Goal: Task Accomplishment & Management: Use online tool/utility

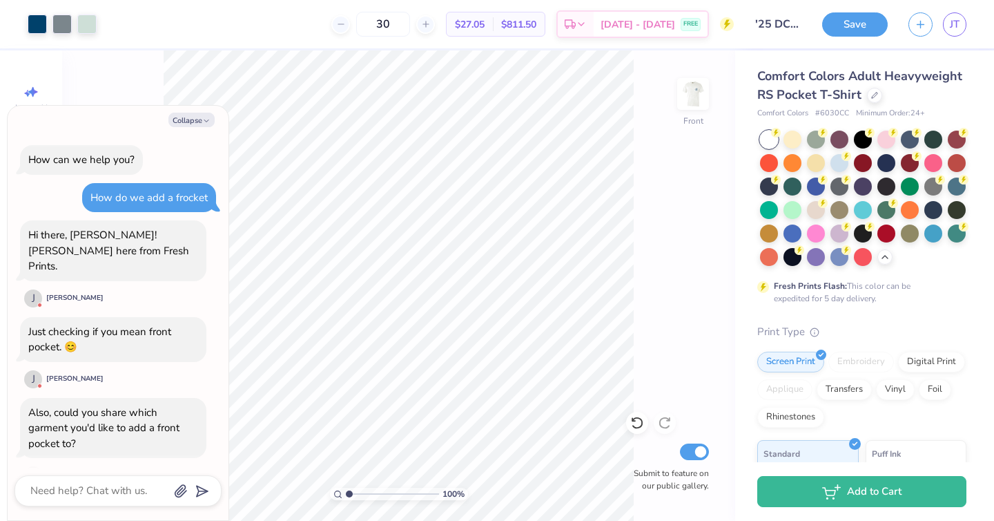
scroll to position [3227, 0]
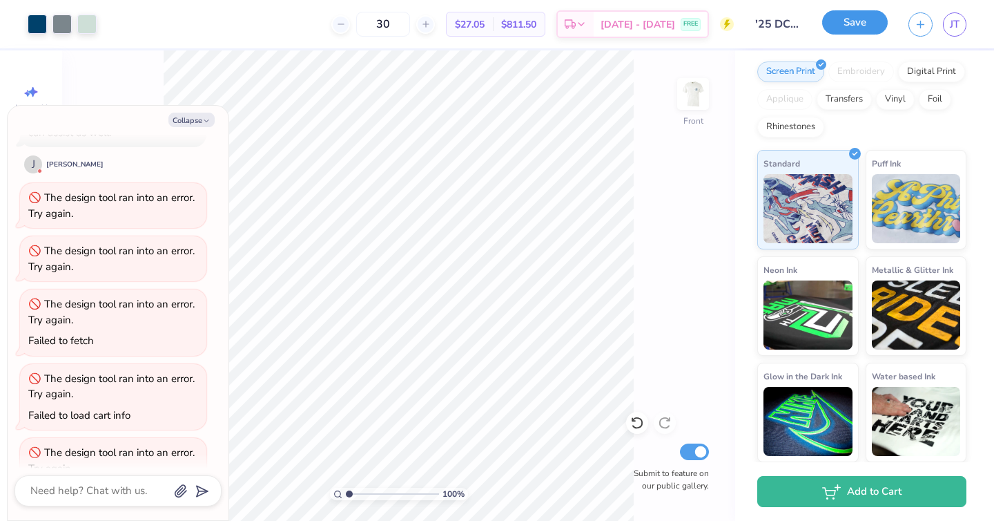
click at [836, 17] on button "Save" at bounding box center [856, 22] width 66 height 24
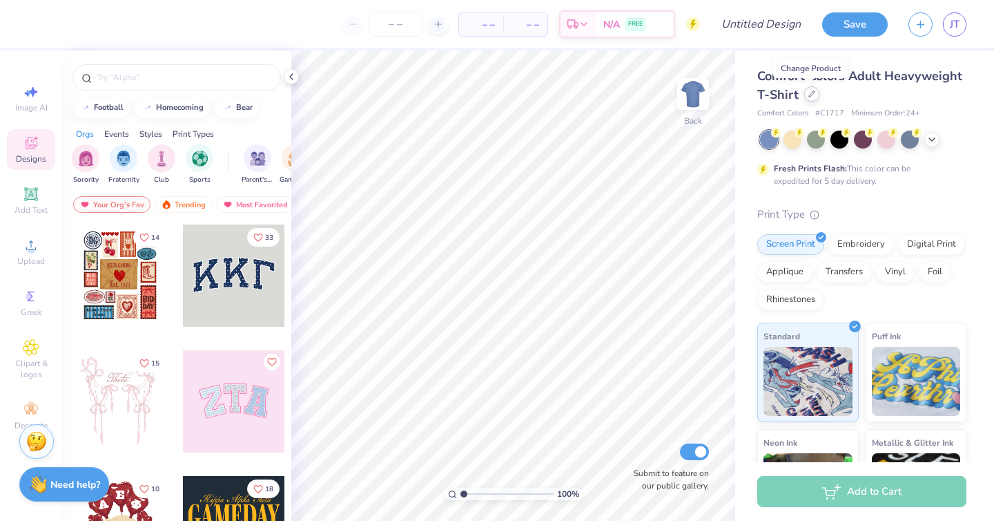
click at [810, 98] on div at bounding box center [812, 93] width 15 height 15
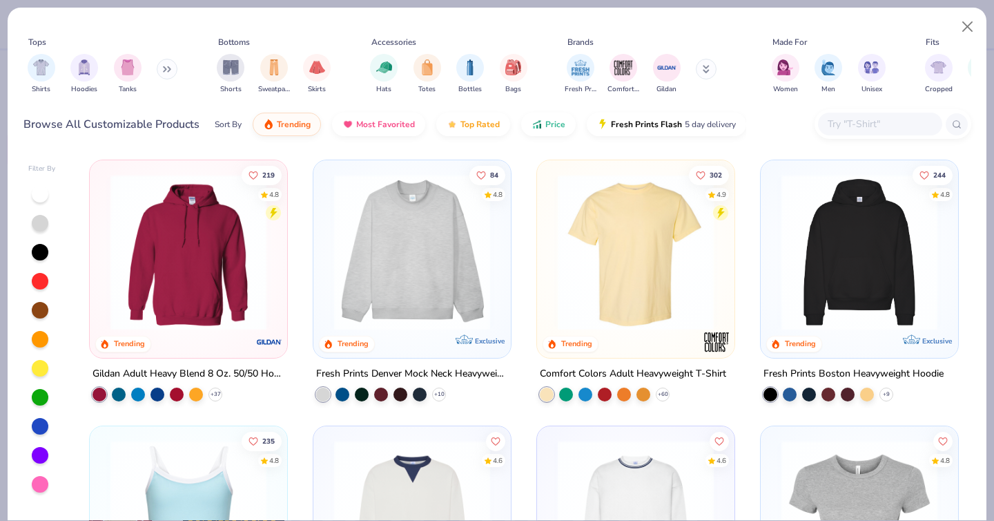
click at [891, 121] on input "text" at bounding box center [880, 124] width 106 height 16
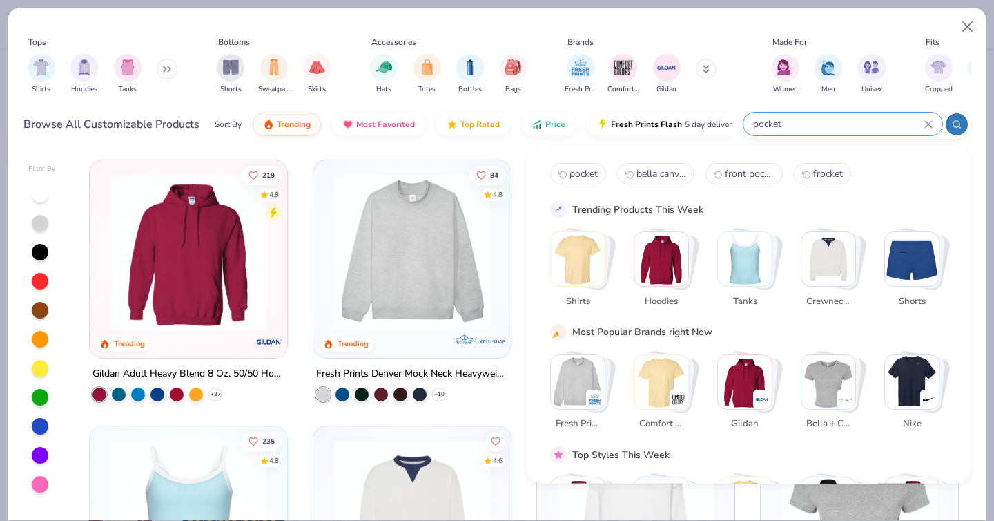
type input "pocket"
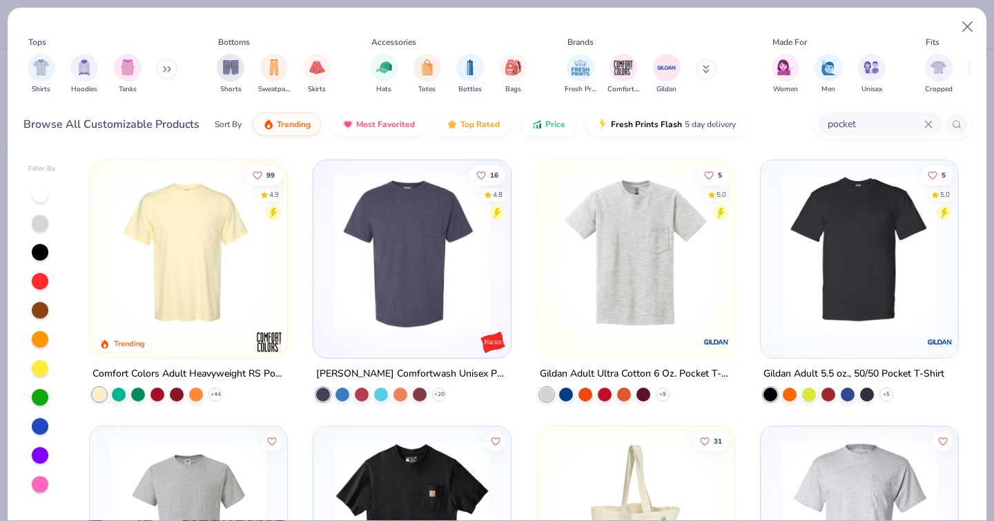
click at [104, 268] on img at bounding box center [19, 252] width 170 height 156
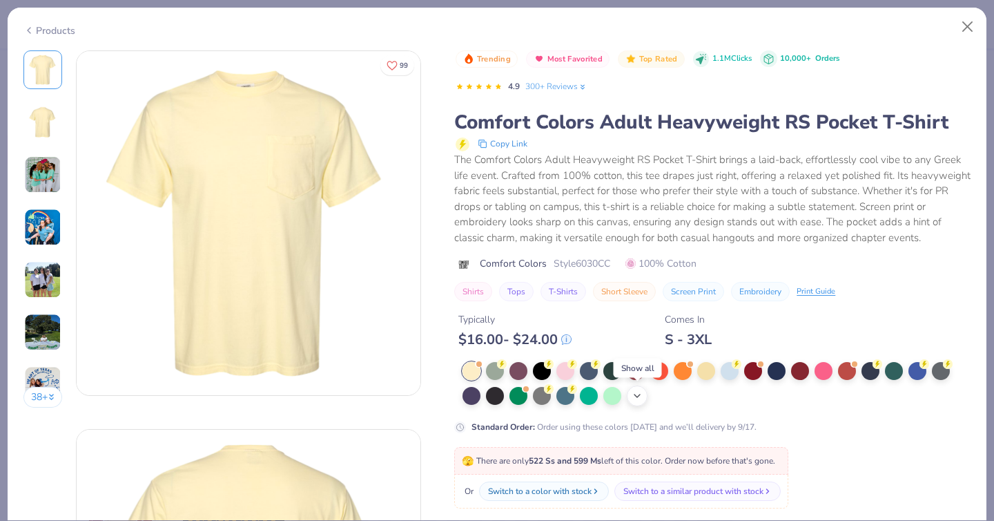
click at [637, 398] on icon at bounding box center [637, 395] width 11 height 11
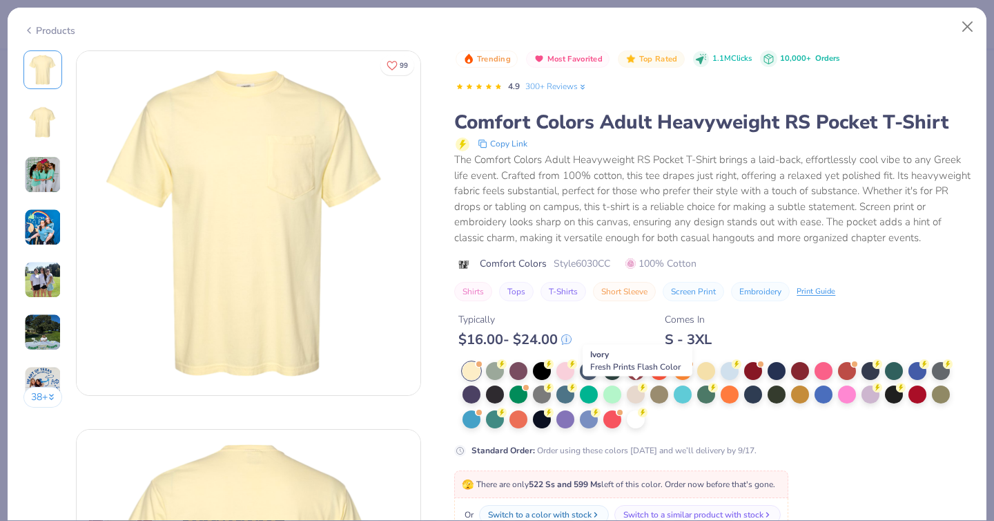
scroll to position [30, 0]
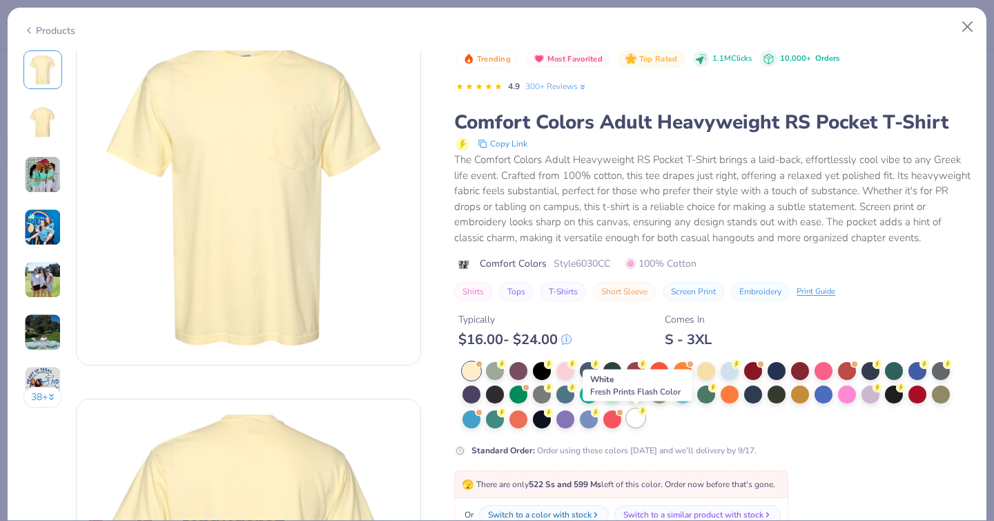
click at [640, 423] on div at bounding box center [636, 418] width 18 height 18
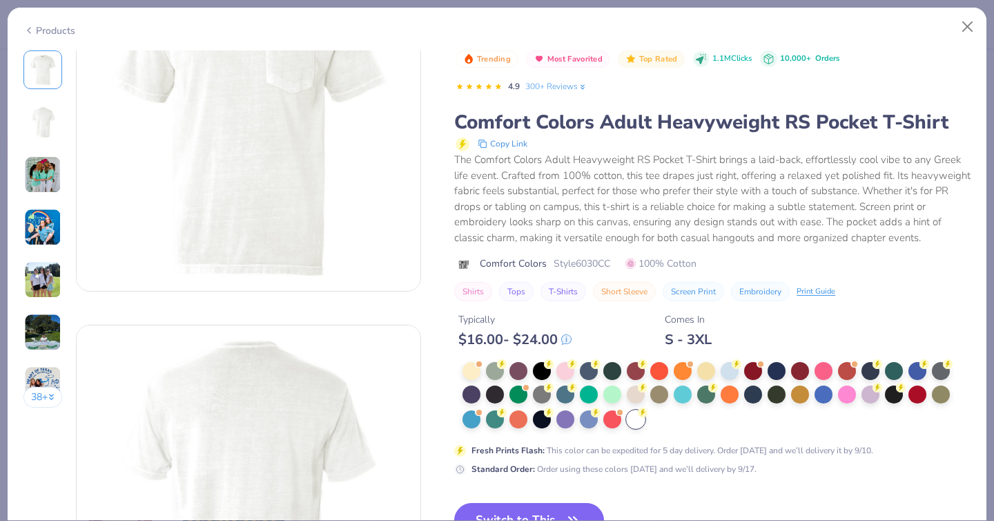
scroll to position [107, 0]
click at [503, 517] on button "Switch to This" at bounding box center [529, 520] width 150 height 35
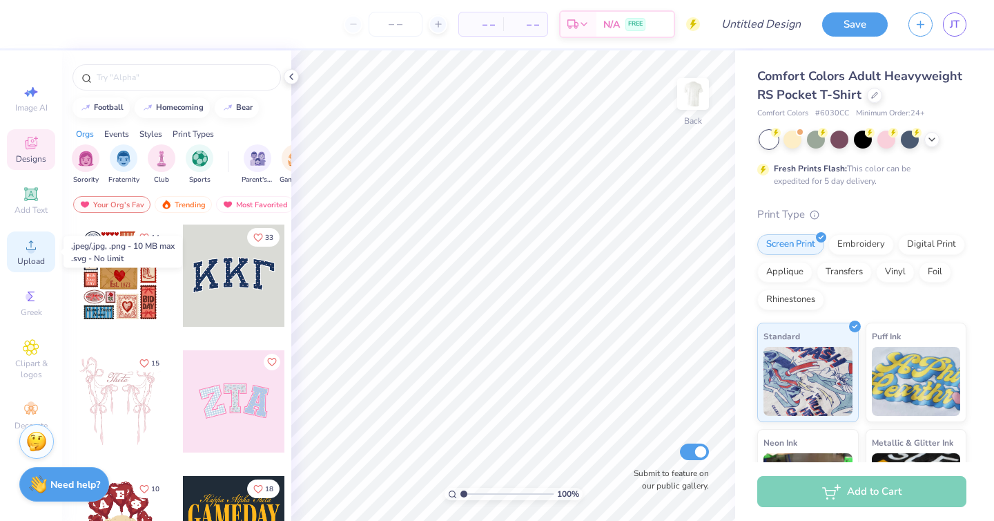
click at [30, 258] on span "Upload" at bounding box center [31, 261] width 28 height 11
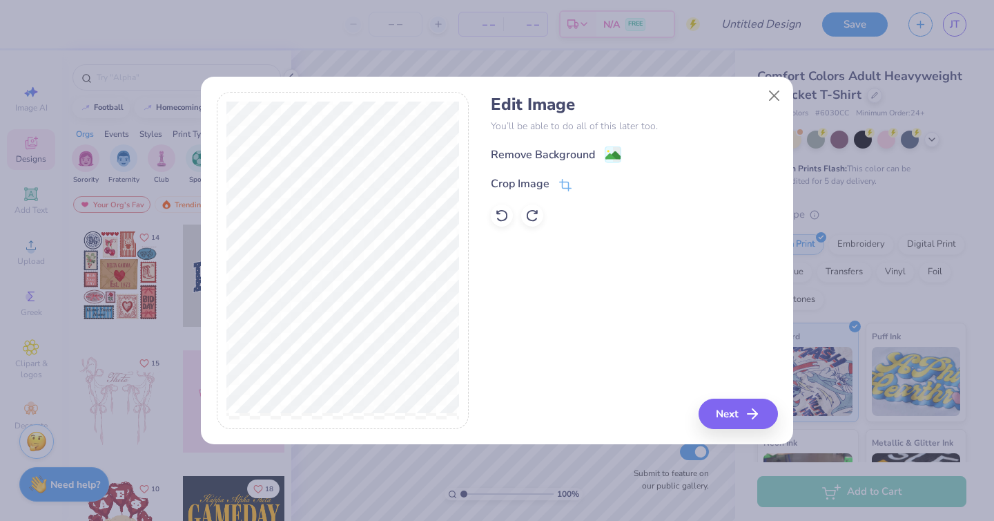
click at [582, 144] on div "Edit Image You’ll be able to do all of this later too. Remove Background Crop I…" at bounding box center [634, 161] width 287 height 132
click at [572, 153] on div "Remove Background" at bounding box center [543, 156] width 104 height 17
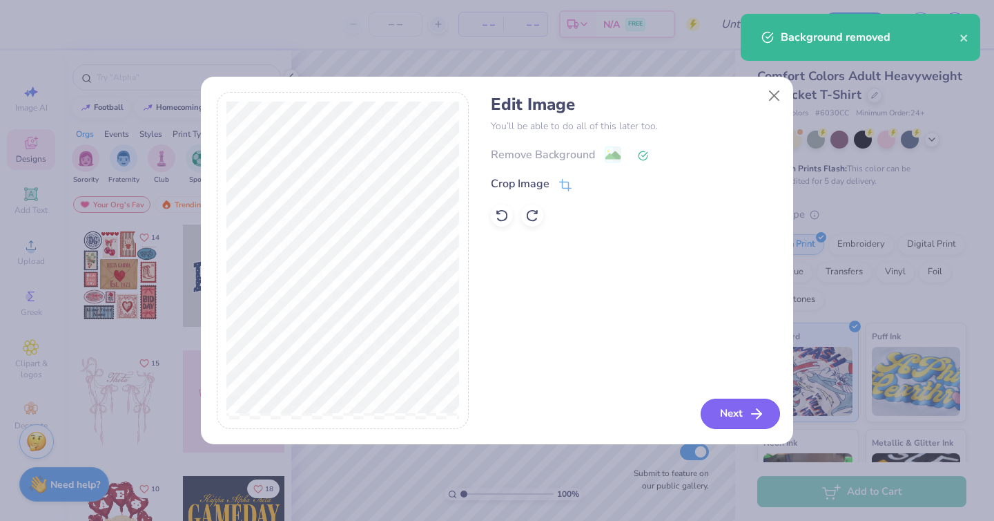
click at [722, 414] on button "Next" at bounding box center [740, 413] width 79 height 30
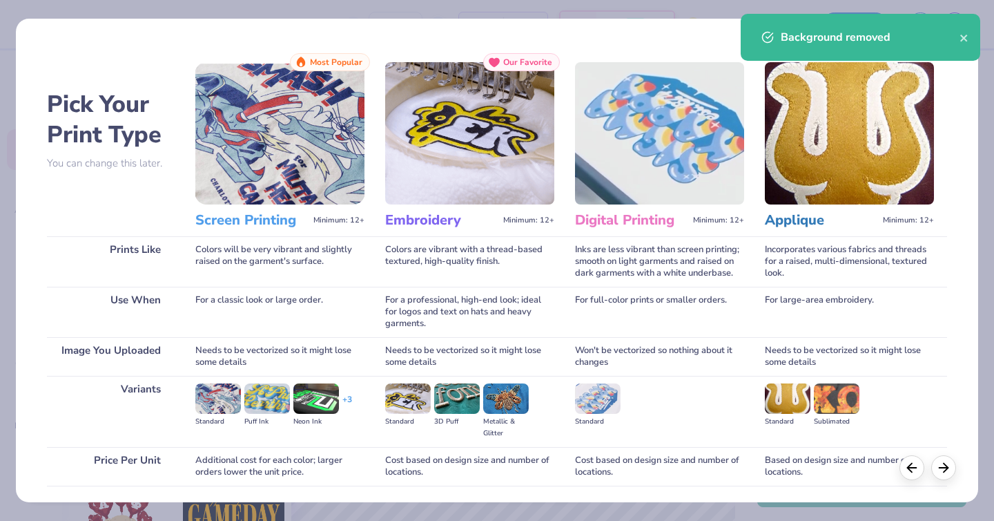
scroll to position [99, 0]
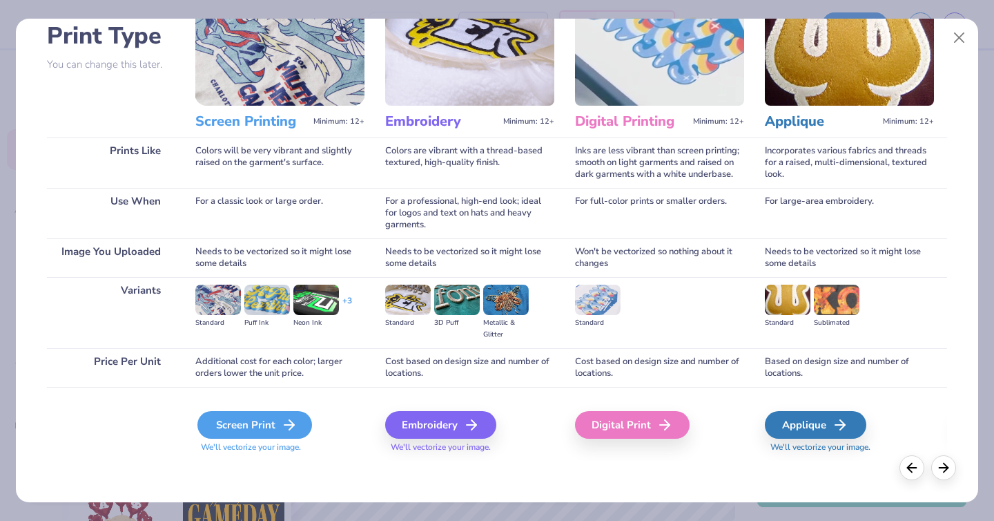
click at [242, 419] on div "Screen Print" at bounding box center [255, 425] width 115 height 28
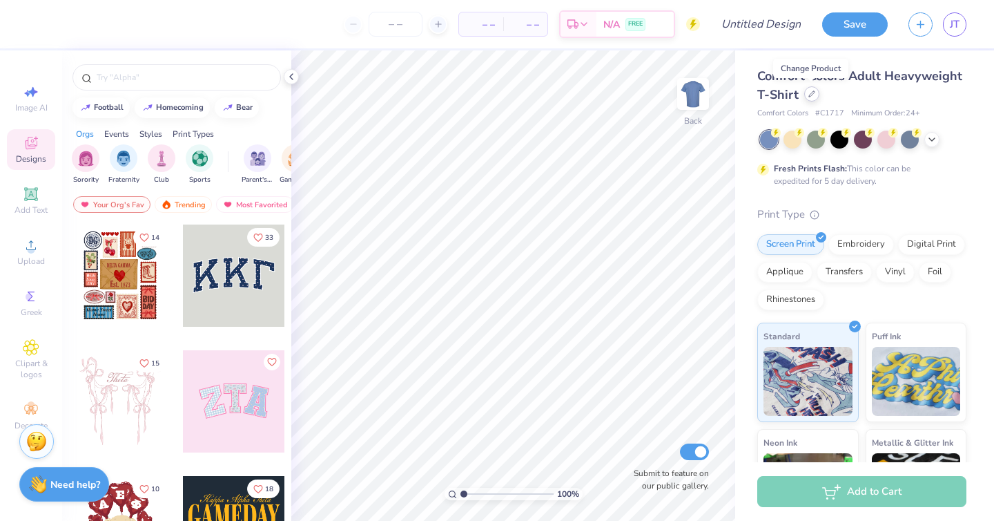
click at [810, 95] on icon at bounding box center [812, 93] width 7 height 7
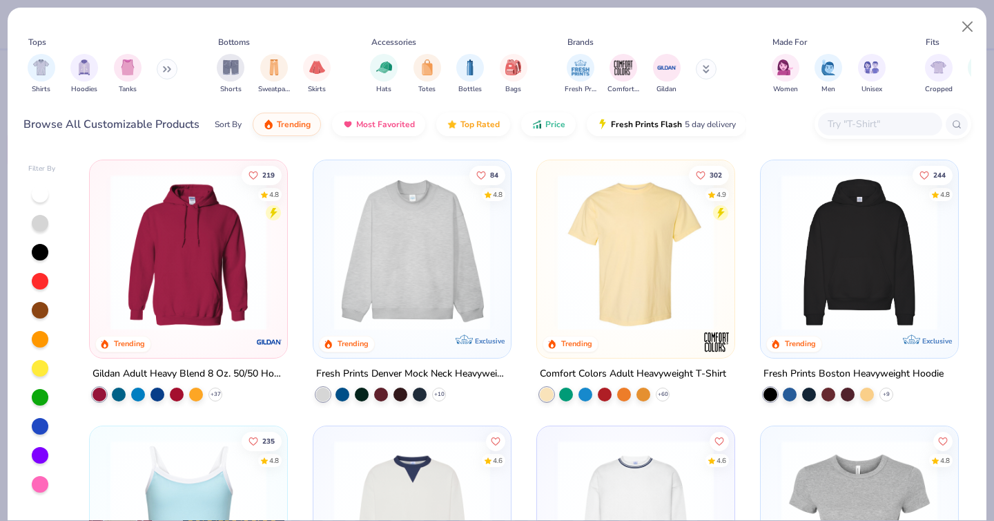
click at [839, 111] on div at bounding box center [893, 124] width 157 height 30
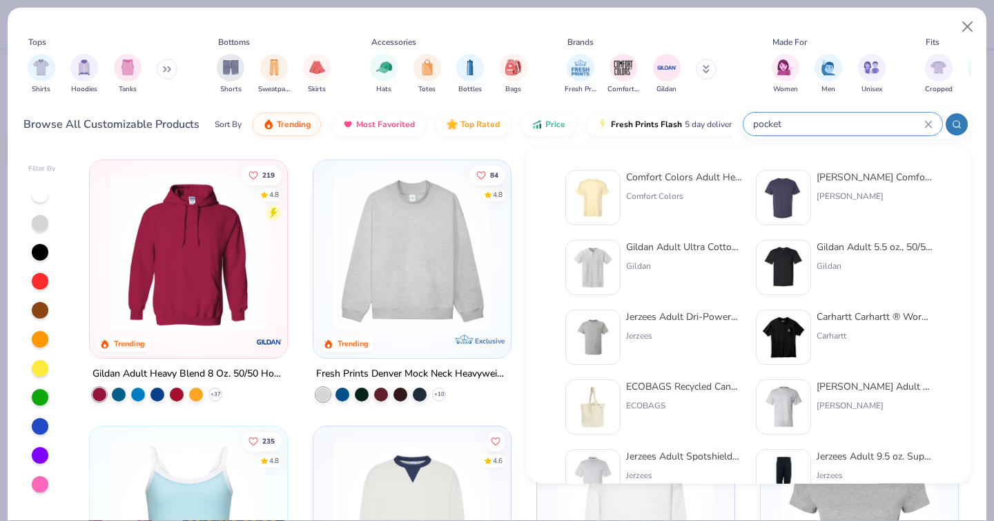
type input "pocket"
click at [604, 191] on img at bounding box center [593, 197] width 43 height 43
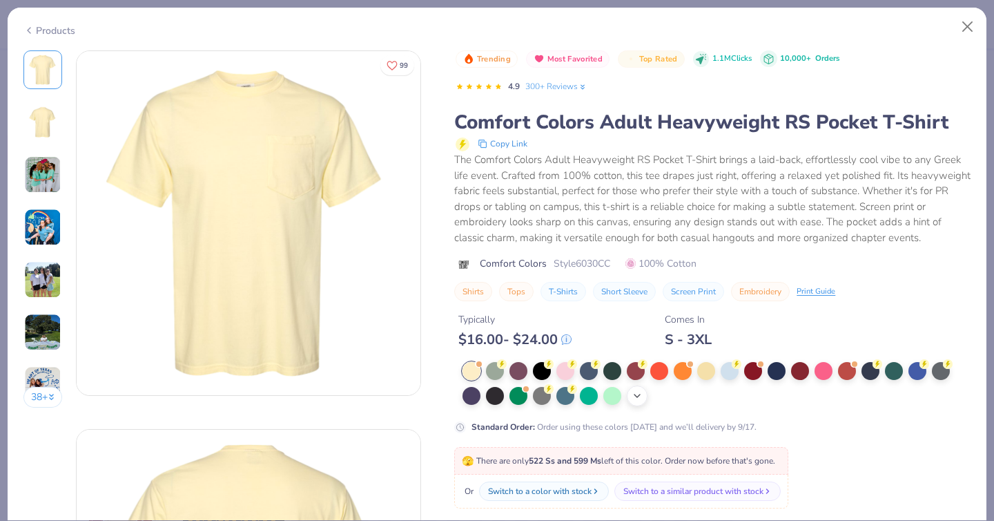
click at [640, 393] on icon at bounding box center [637, 395] width 11 height 11
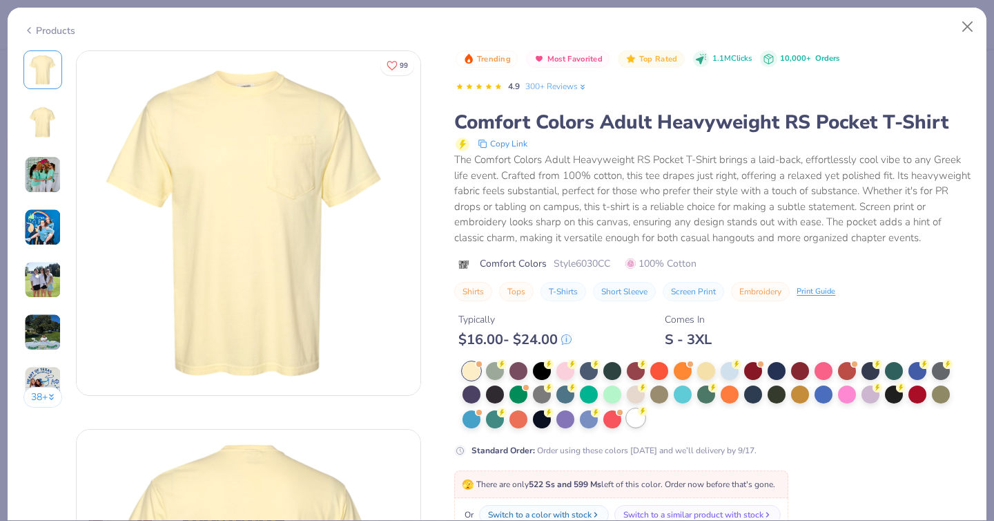
click at [635, 418] on div at bounding box center [636, 418] width 18 height 18
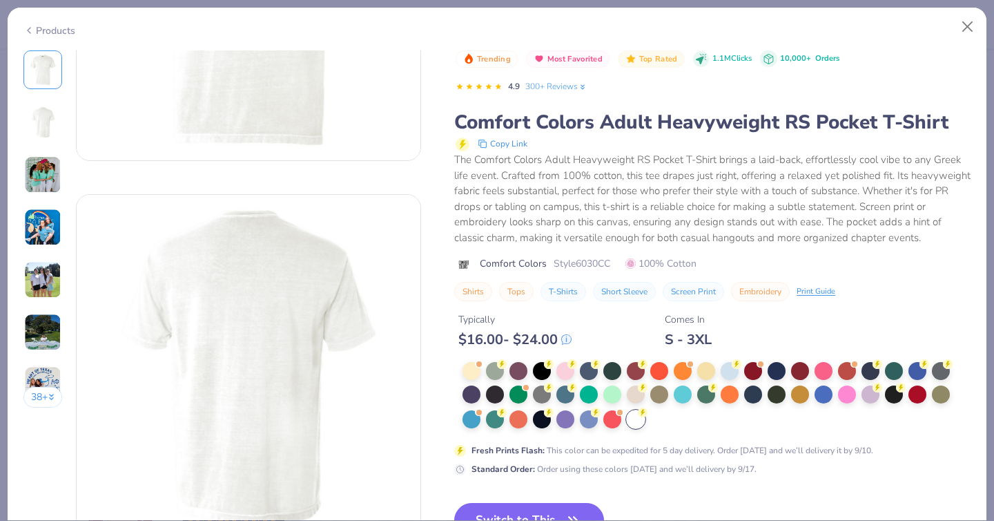
scroll to position [256, 0]
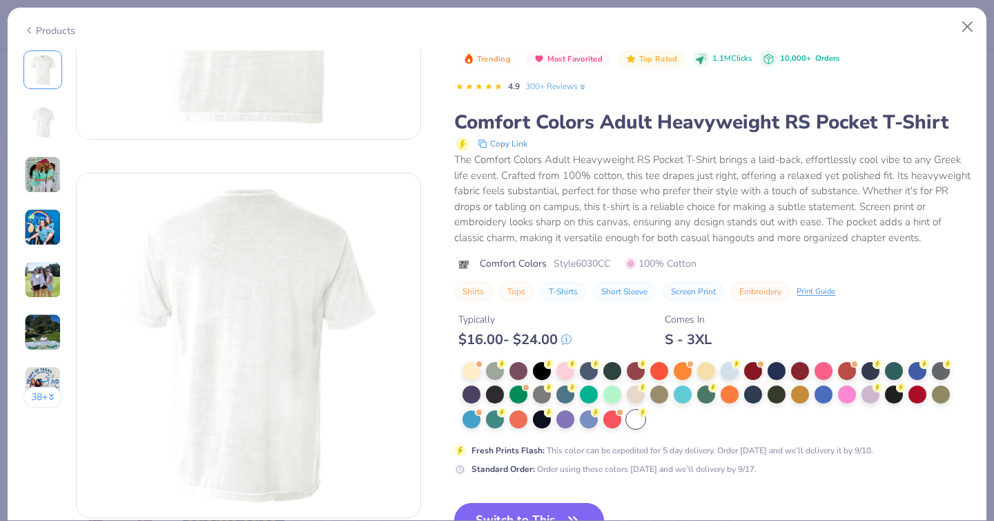
click at [526, 512] on button "Switch to This" at bounding box center [529, 520] width 150 height 35
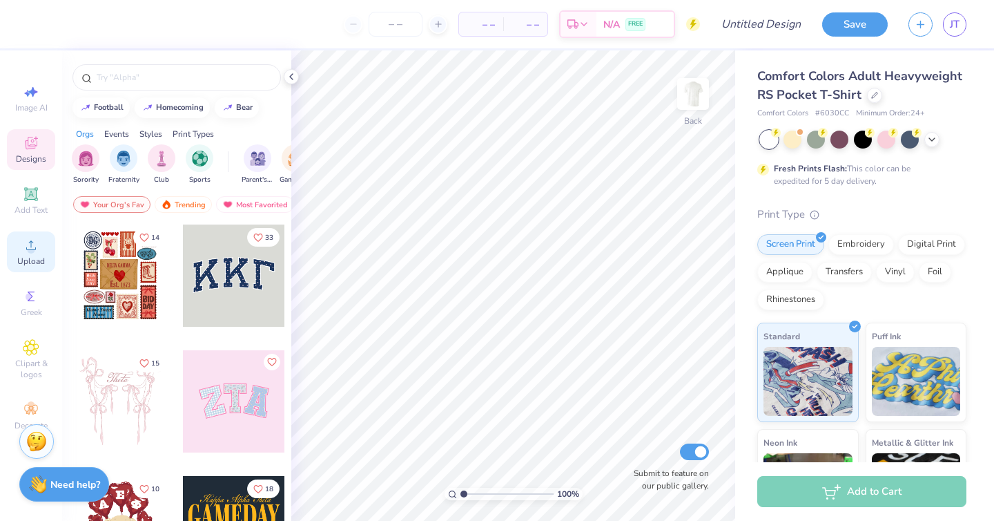
click at [31, 252] on circle at bounding box center [31, 250] width 8 height 8
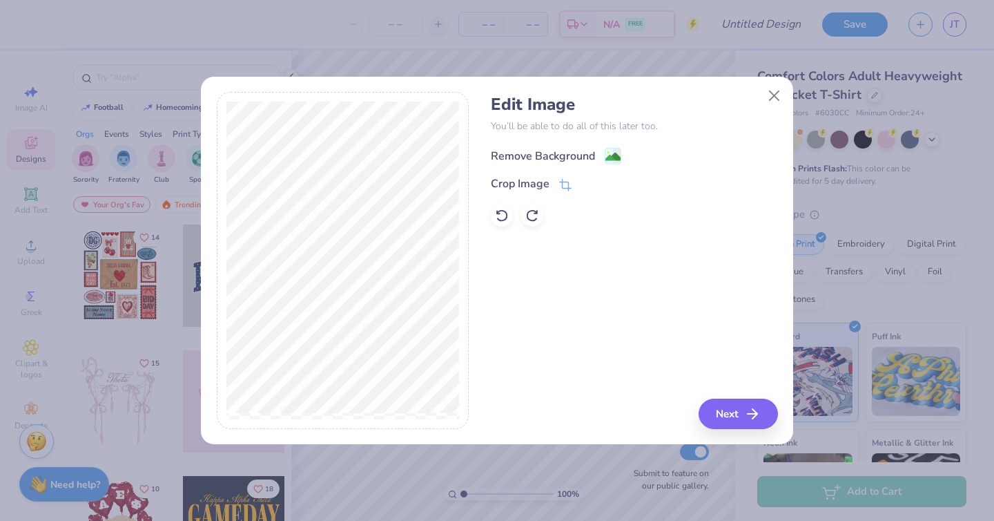
click at [561, 160] on div "Remove Background" at bounding box center [543, 156] width 104 height 17
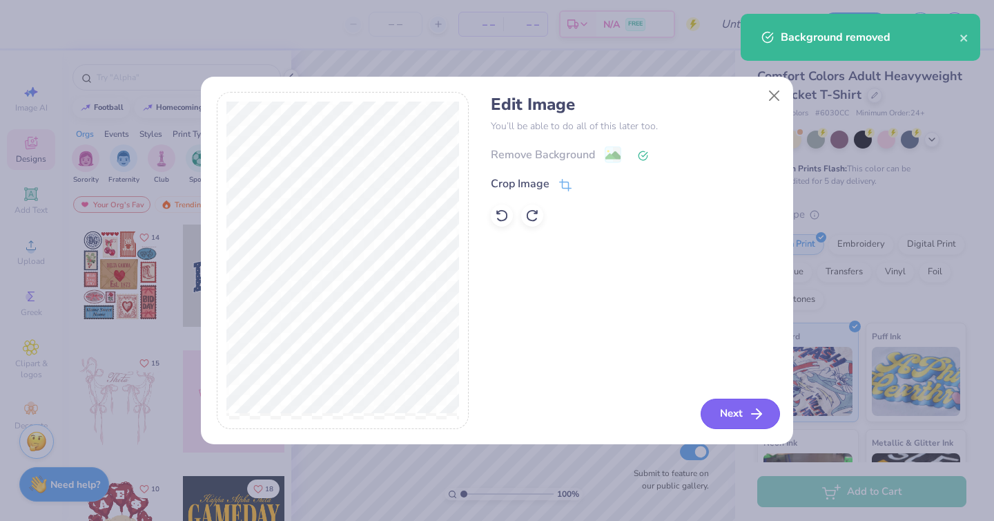
click at [731, 419] on button "Next" at bounding box center [740, 413] width 79 height 30
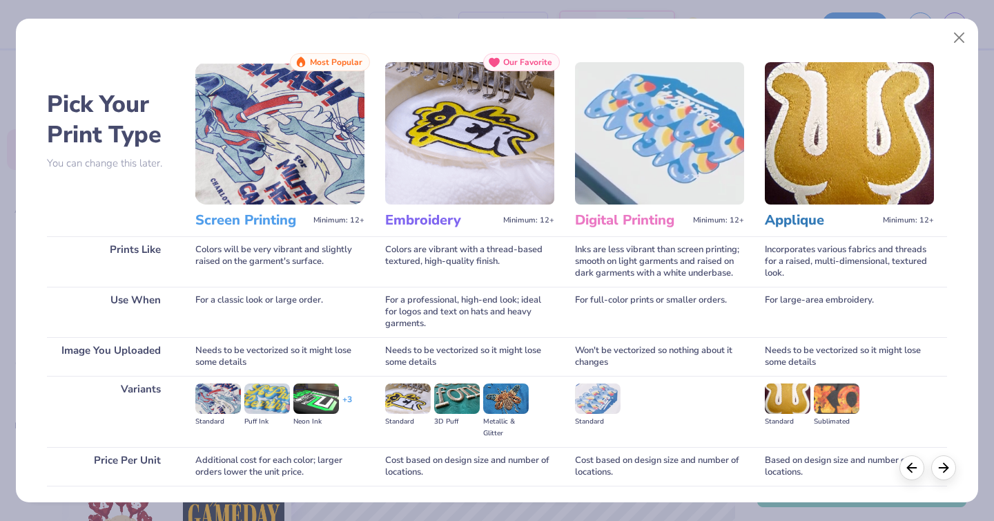
scroll to position [99, 0]
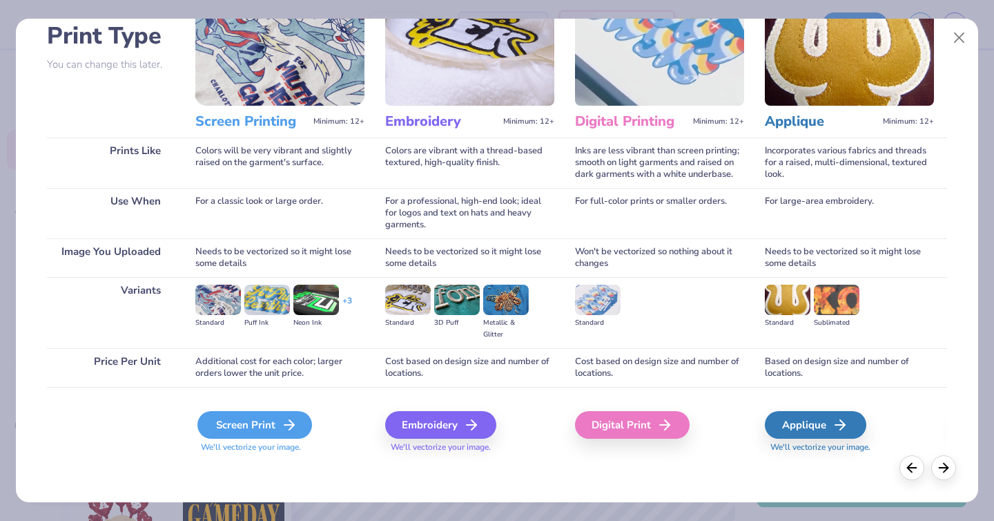
click at [253, 417] on div "Screen Print" at bounding box center [255, 425] width 115 height 28
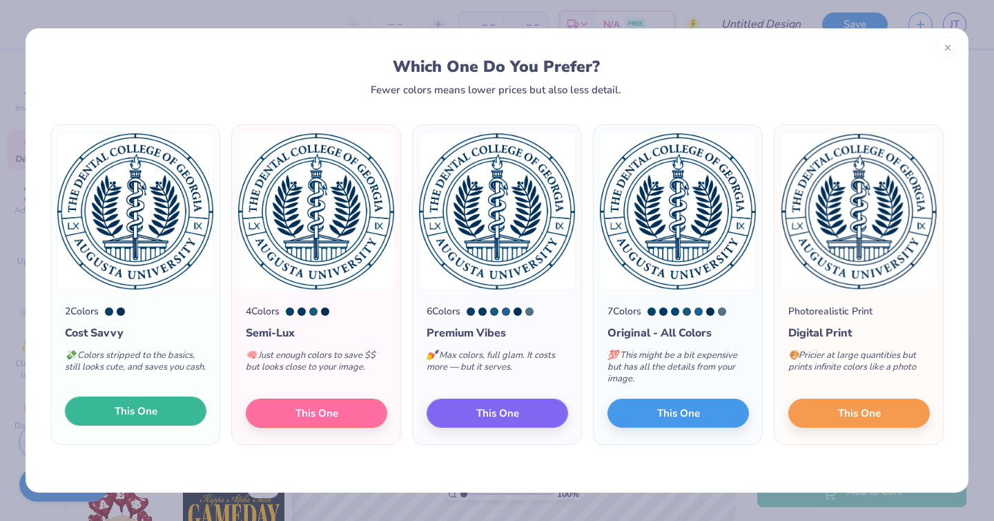
click at [128, 407] on span "This One" at bounding box center [136, 411] width 43 height 16
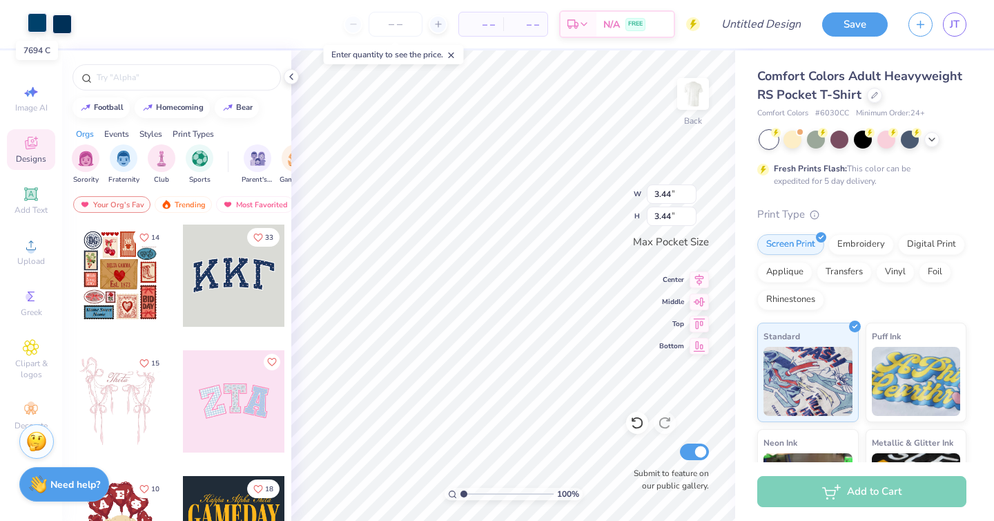
click at [37, 25] on div at bounding box center [37, 22] width 19 height 19
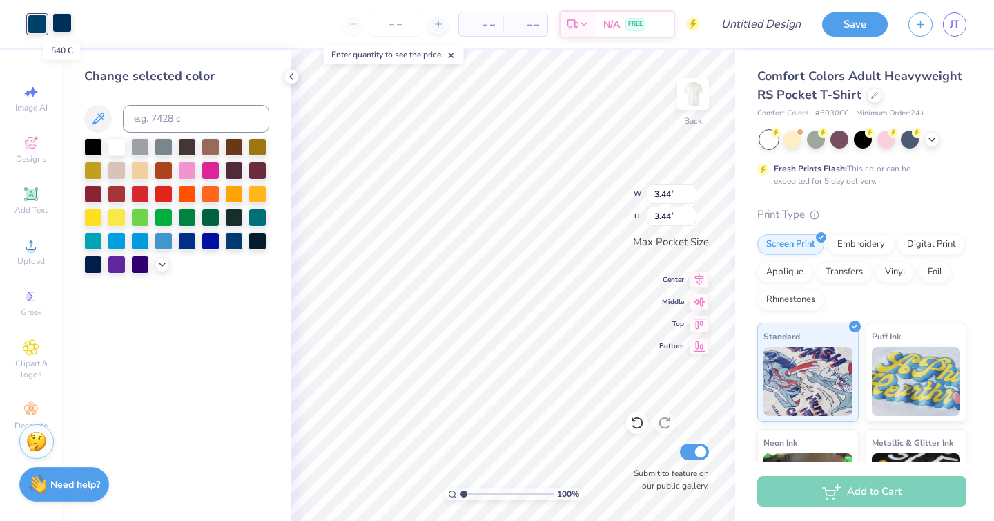
click at [61, 24] on div at bounding box center [61, 22] width 19 height 19
click at [167, 117] on input at bounding box center [196, 119] width 146 height 28
type input "7694"
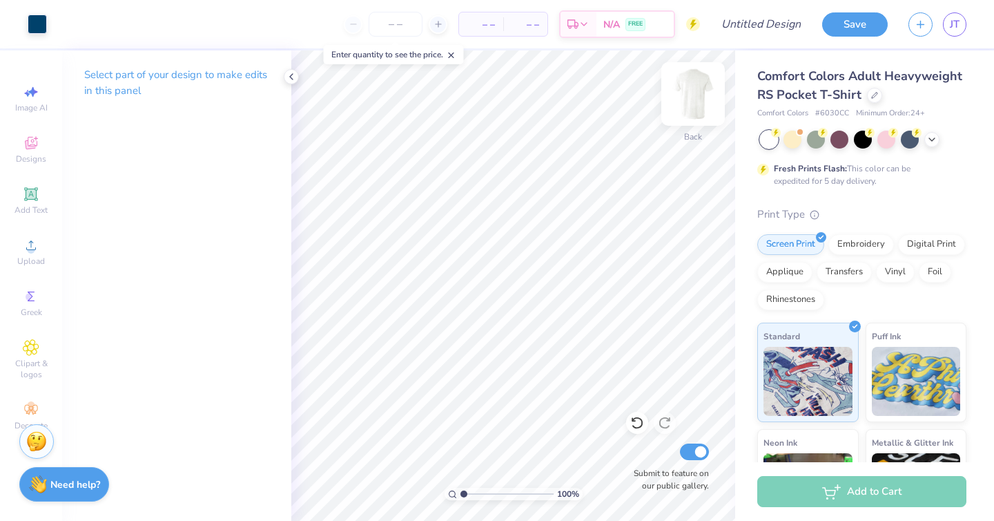
click at [689, 93] on img at bounding box center [693, 93] width 55 height 55
click at [32, 205] on span "Add Text" at bounding box center [31, 209] width 33 height 11
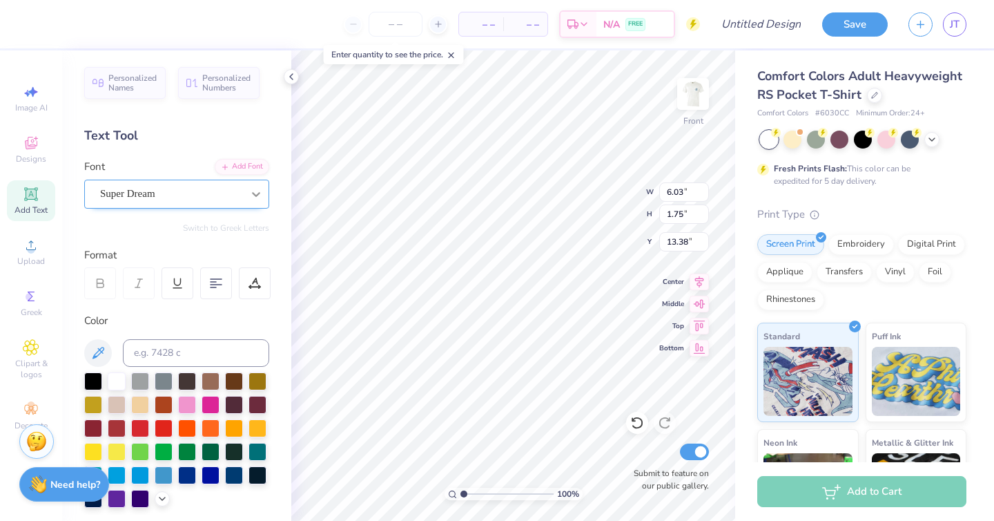
type input "6.67"
click at [153, 352] on input at bounding box center [196, 353] width 146 height 28
type input "7694"
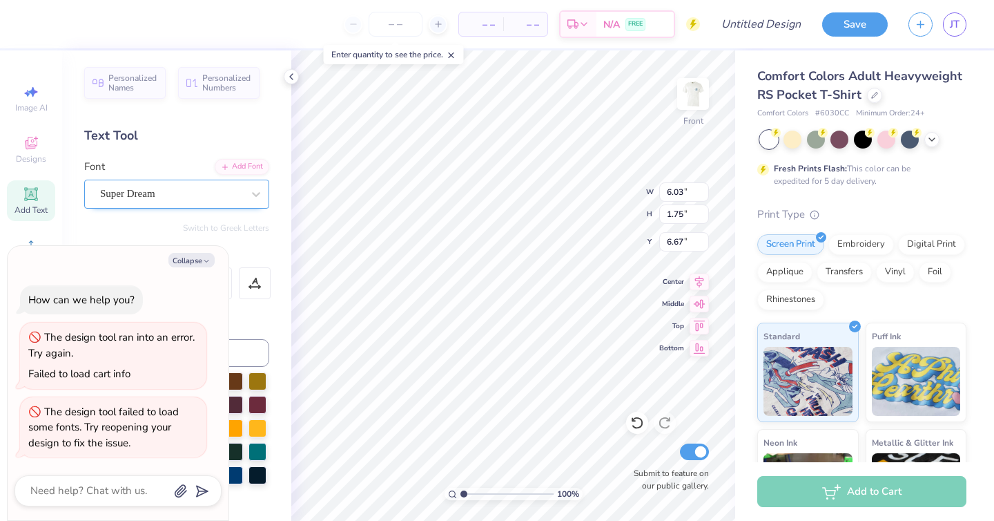
click at [205, 193] on div "Super Dream" at bounding box center [171, 193] width 145 height 21
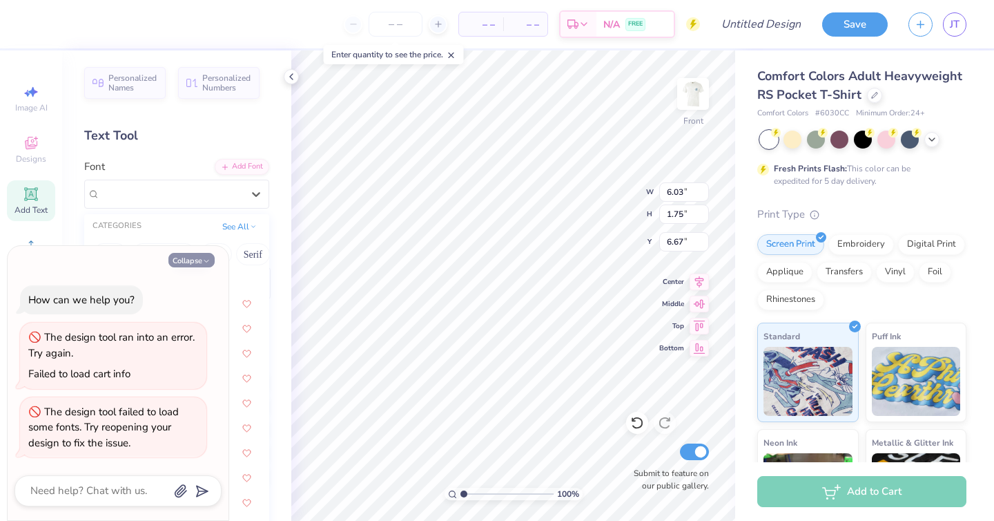
click at [193, 260] on button "Collapse" at bounding box center [192, 260] width 46 height 15
type textarea "x"
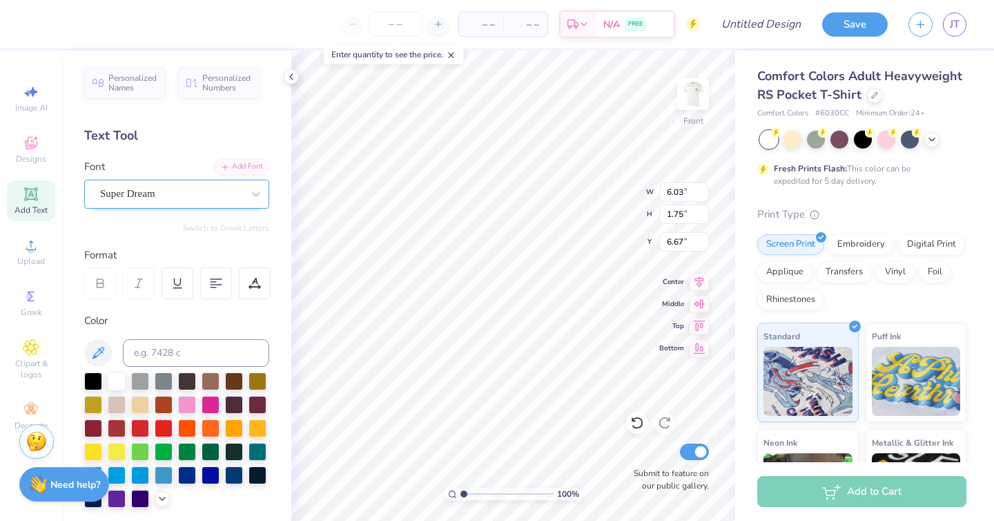
click at [180, 189] on div "Super Dream" at bounding box center [171, 193] width 145 height 21
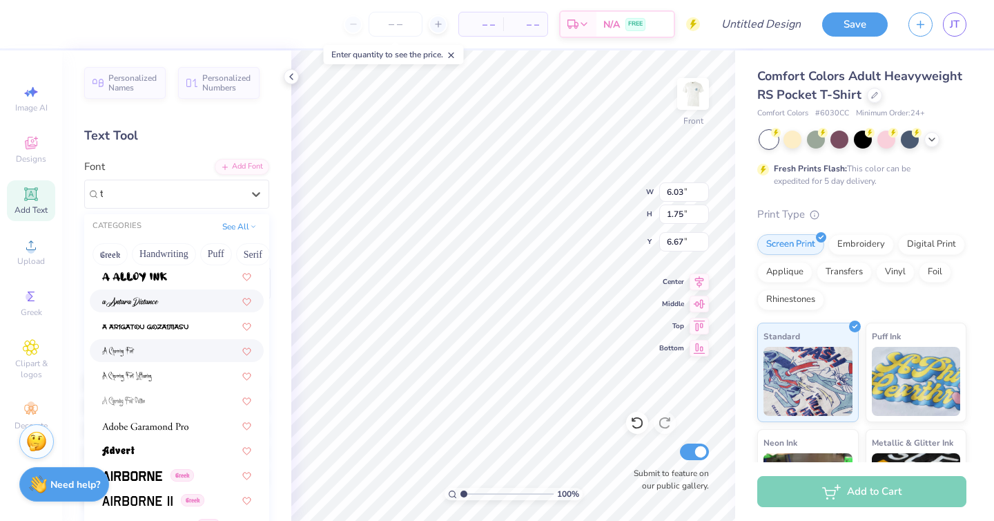
scroll to position [0, 0]
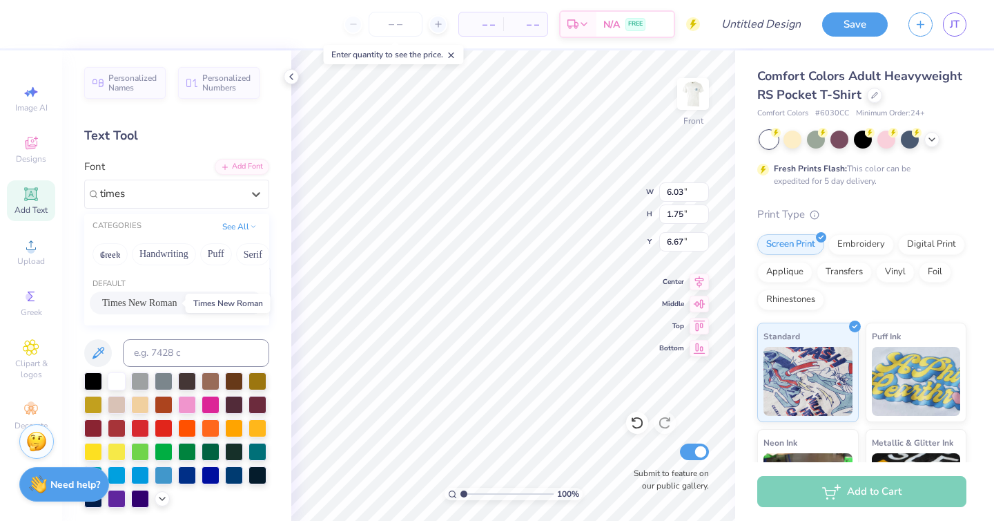
click at [130, 301] on span "Times New Roman" at bounding box center [139, 303] width 75 height 15
type input "times"
type input "6.29"
type input "1.67"
type input "6.56"
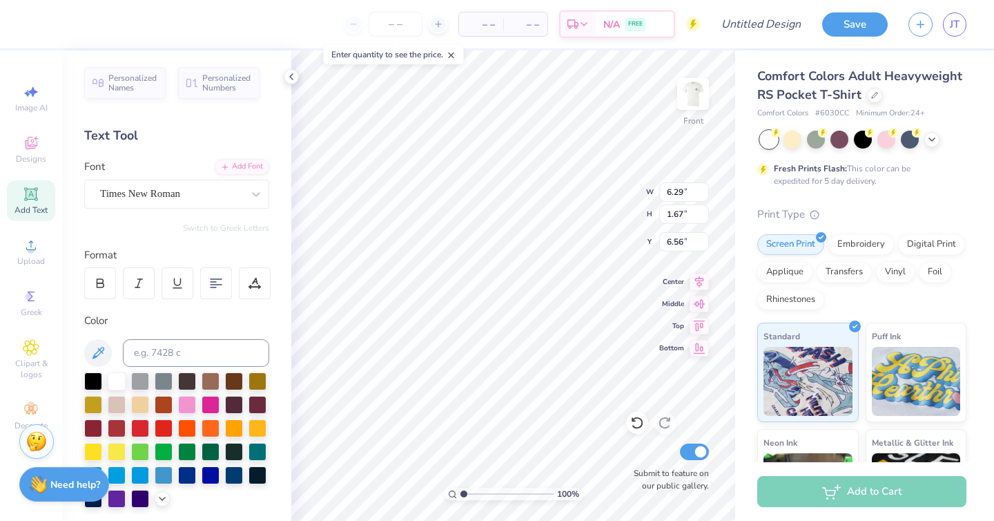
type input "6.57"
type textarea "DENTAL [GEOGRAPHIC_DATA]"
click at [682, 190] on input "6.29" at bounding box center [685, 191] width 50 height 19
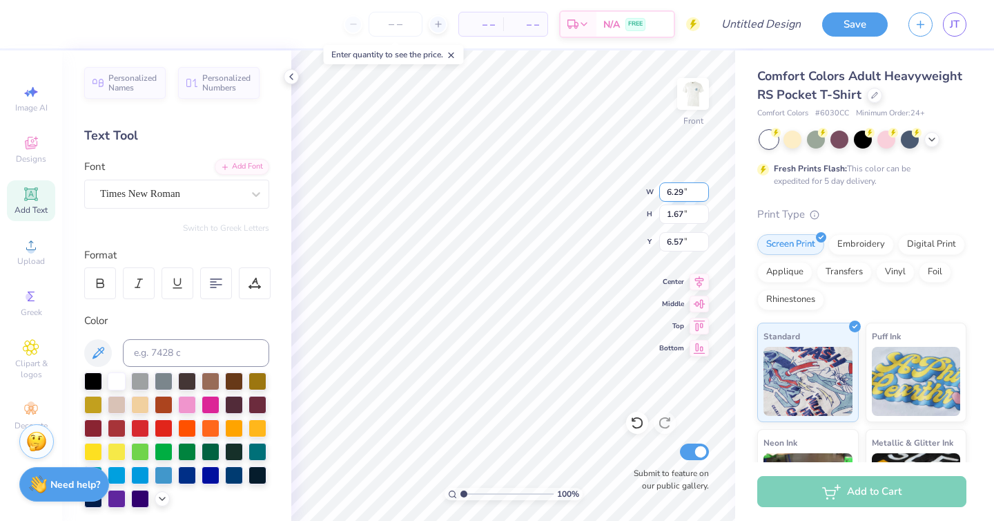
type input "14.34"
type input "0.88"
type input "6.97"
type input "13.58"
type input "0.84"
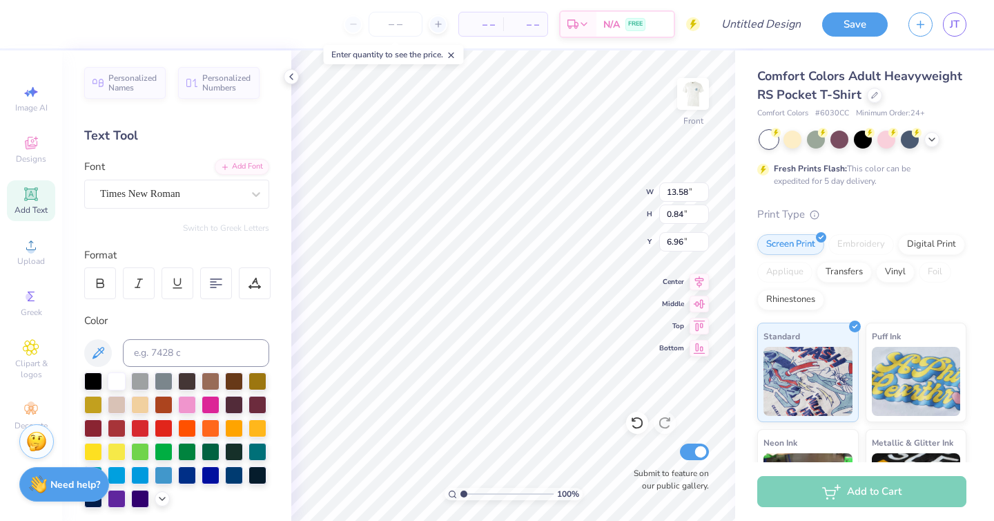
type input "6.55"
type input "14.32"
type input "0.83"
type input "6.54"
type input "13.49"
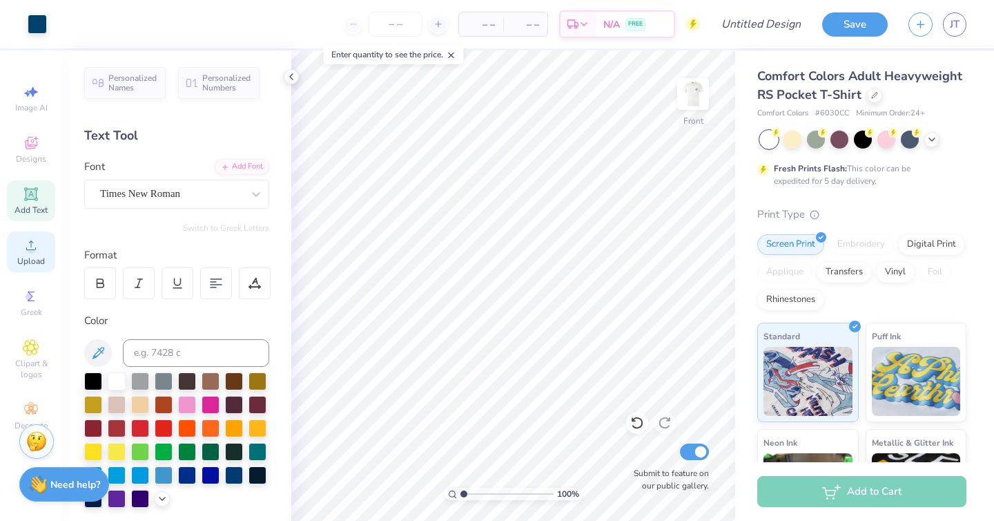
click at [36, 251] on icon at bounding box center [31, 245] width 17 height 17
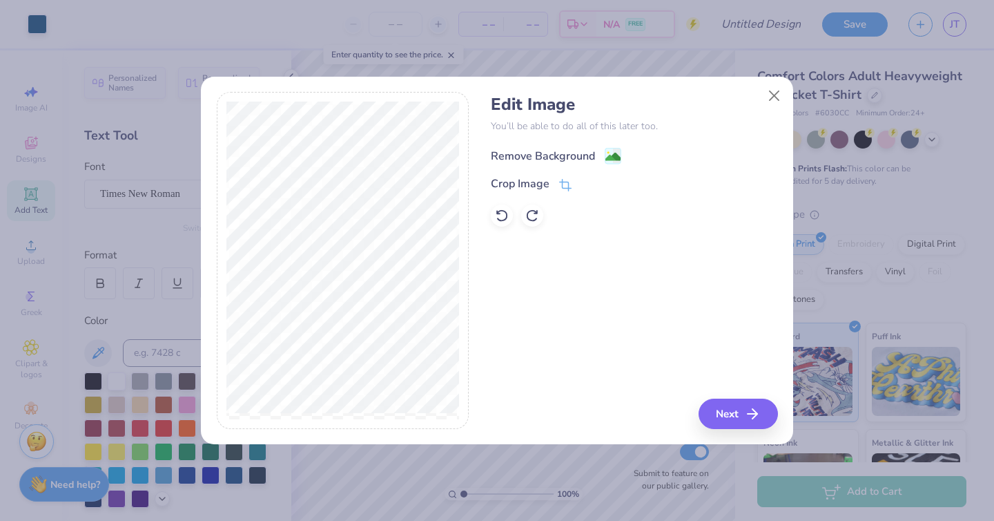
click at [566, 149] on div "Remove Background" at bounding box center [543, 156] width 104 height 17
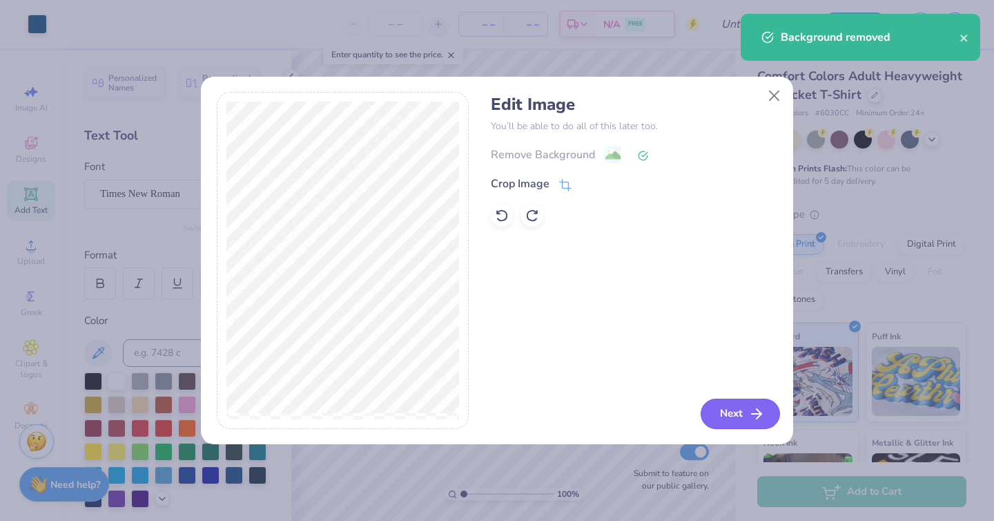
click at [727, 413] on button "Next" at bounding box center [740, 413] width 79 height 30
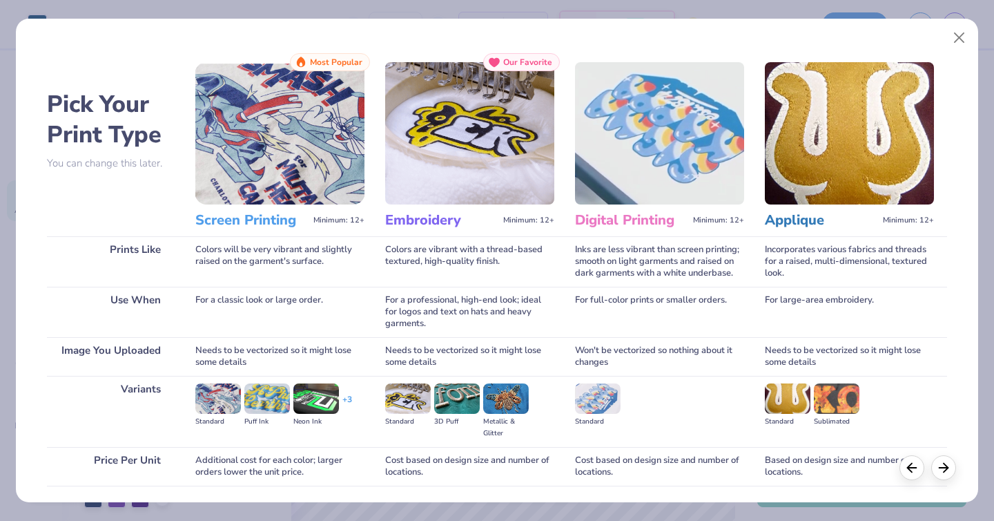
scroll to position [99, 0]
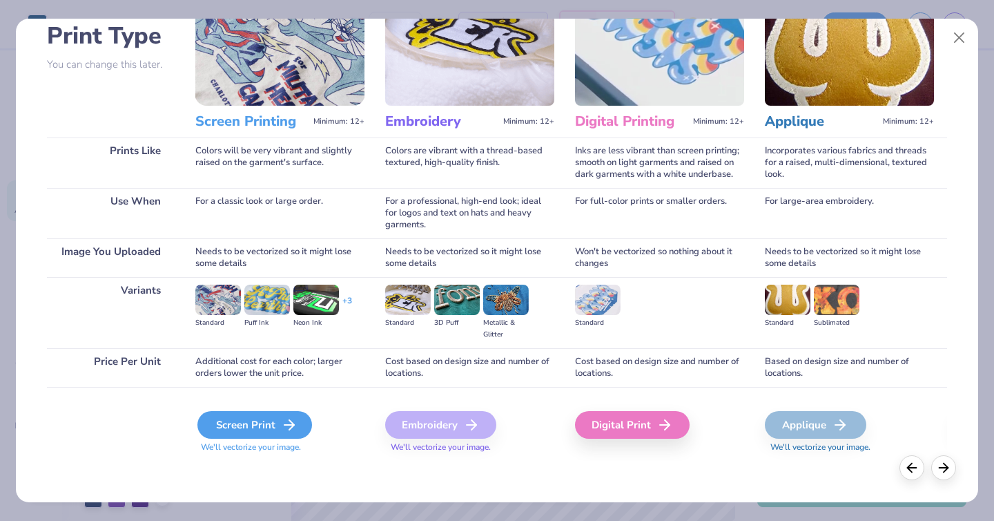
click at [244, 428] on div "Screen Print" at bounding box center [255, 425] width 115 height 28
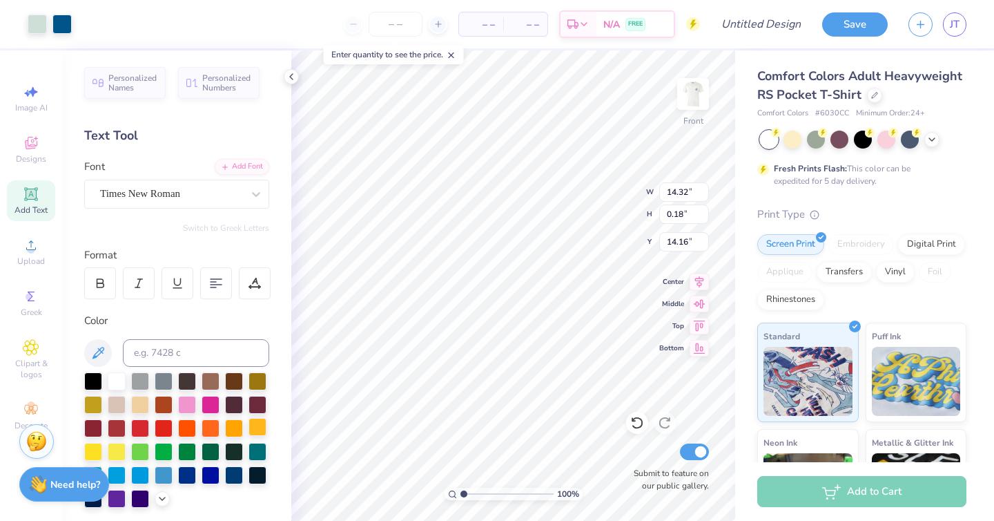
type input "6.85"
type input "0.09"
type input "5.42"
type input "5.95"
type input "0.08"
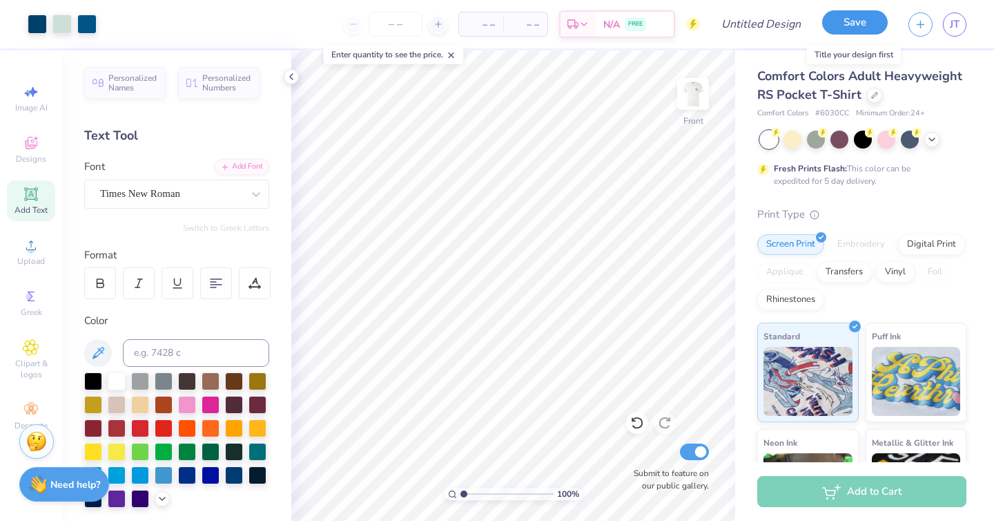
click at [849, 28] on button "Save" at bounding box center [856, 22] width 66 height 24
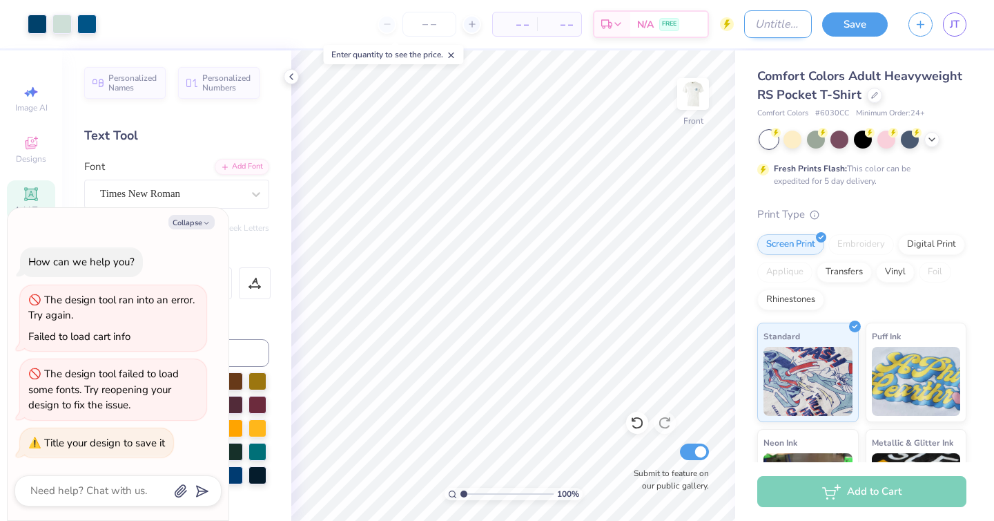
type textarea "x"
click at [744, 28] on input "Design Title" at bounding box center [778, 24] width 68 height 28
type input "'25 DCG ANNUAL TSHIRT"
type textarea "x"
click at [782, 25] on input "'25 DCG ANNUAL TSHIRT" at bounding box center [778, 24] width 68 height 28
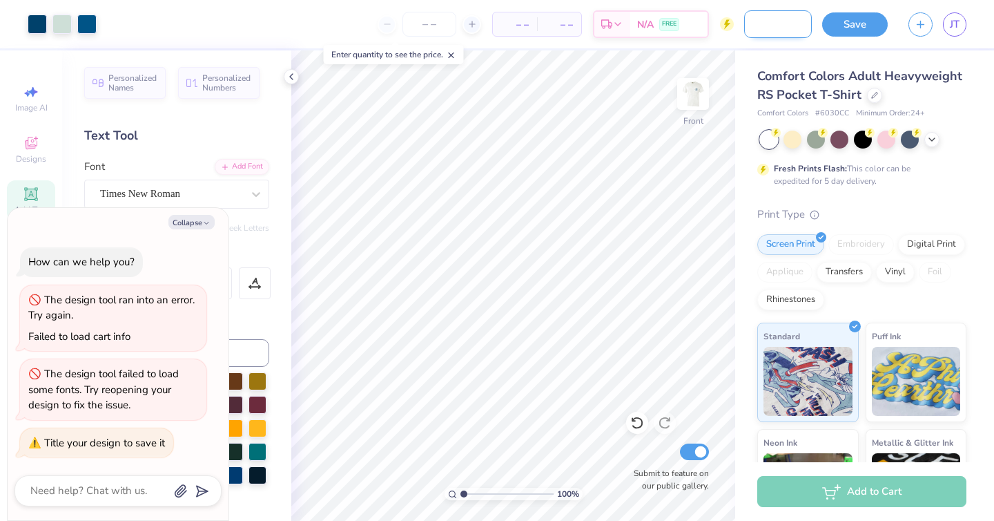
scroll to position [0, 90]
type input "'25 DCG ANNUAL TSHIRT"
type textarea "x"
type input "'25 DCG ANNUAL TSHIRT F"
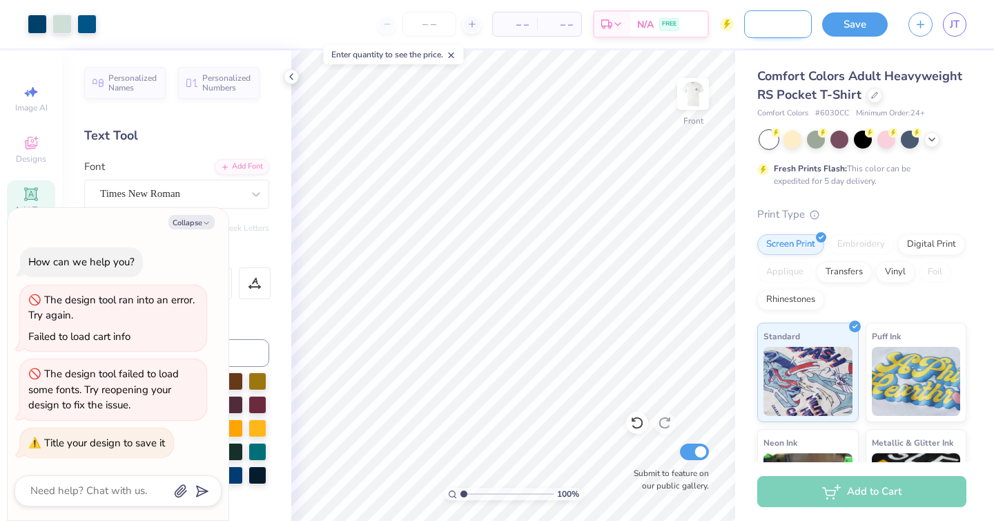
type textarea "x"
type input "'25 DCG ANNUAL TSHIRT FI"
type textarea "x"
type input "'25 DCG ANNUAL TSHIRT FIN"
type textarea "x"
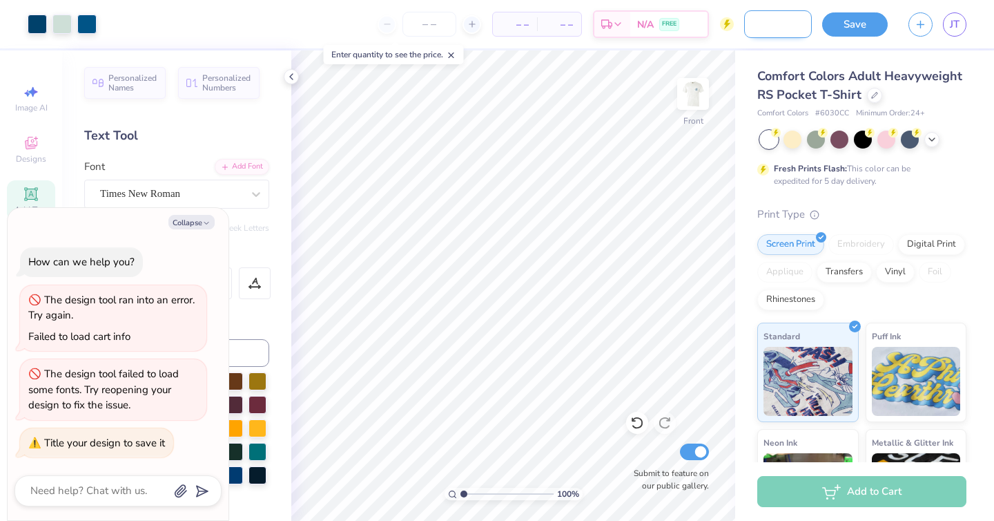
type input "'25 DCG ANNUAL TSHIRT FINA"
type textarea "x"
type input "'25 DCG ANNUAL TSHIRT FINAL"
type textarea "x"
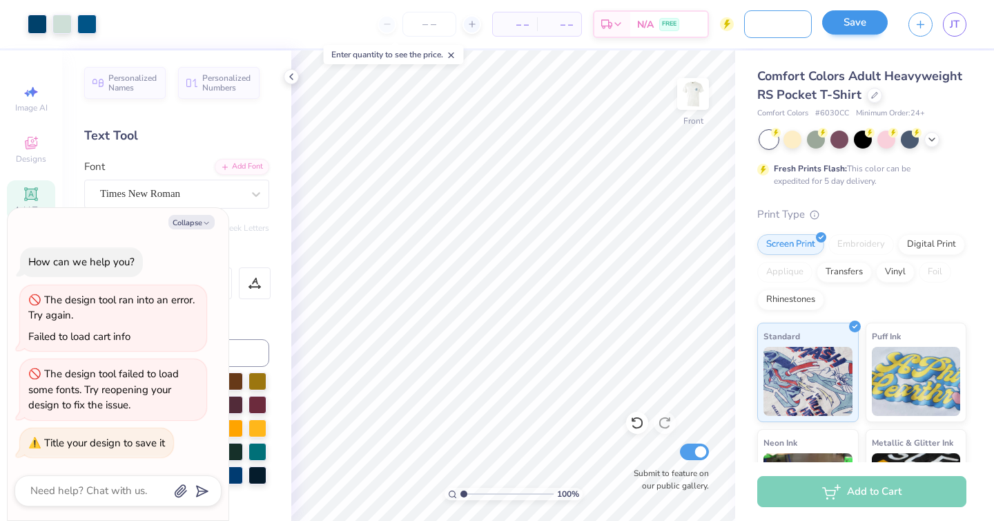
type input "'25 DCG ANNUAL TSHIRT FINAL"
click at [839, 31] on button "Save" at bounding box center [856, 22] width 66 height 24
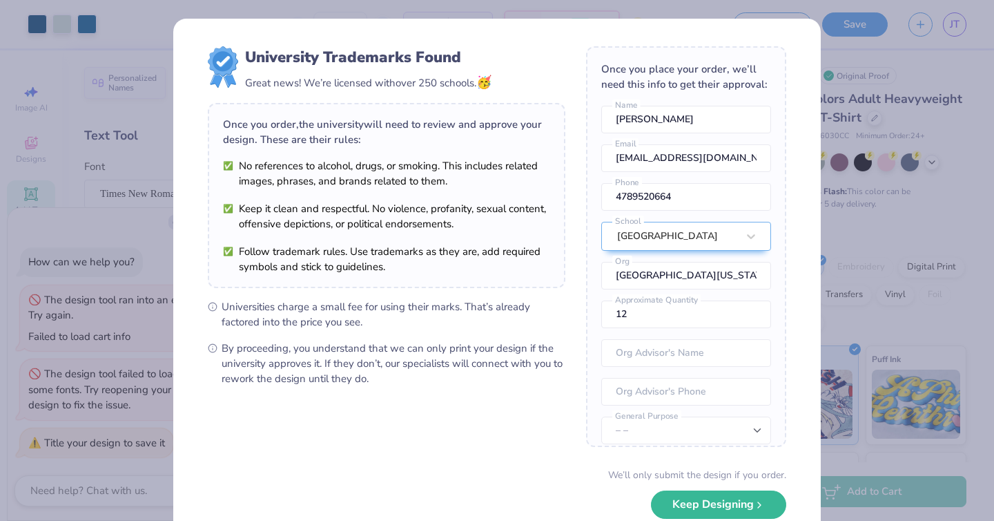
scroll to position [80, 0]
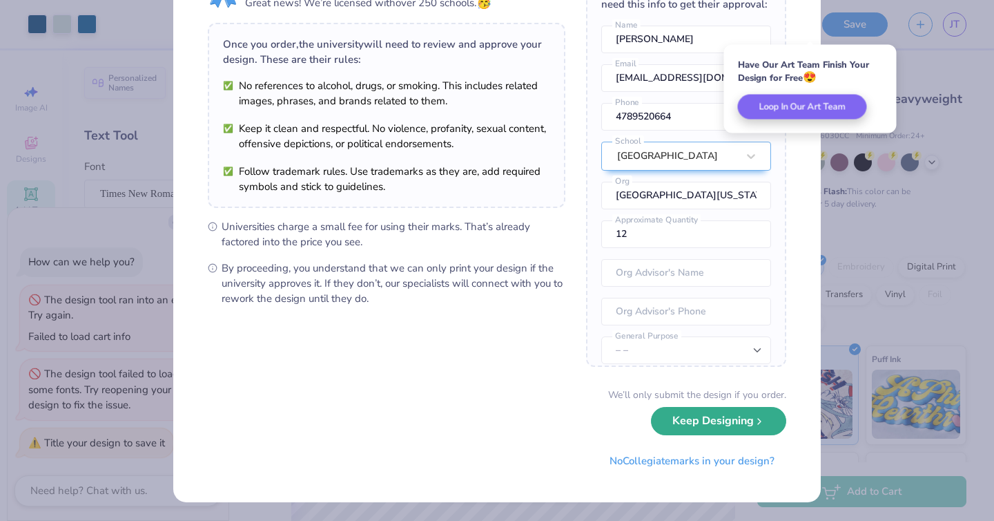
click at [686, 428] on button "Keep Designing" at bounding box center [718, 421] width 135 height 28
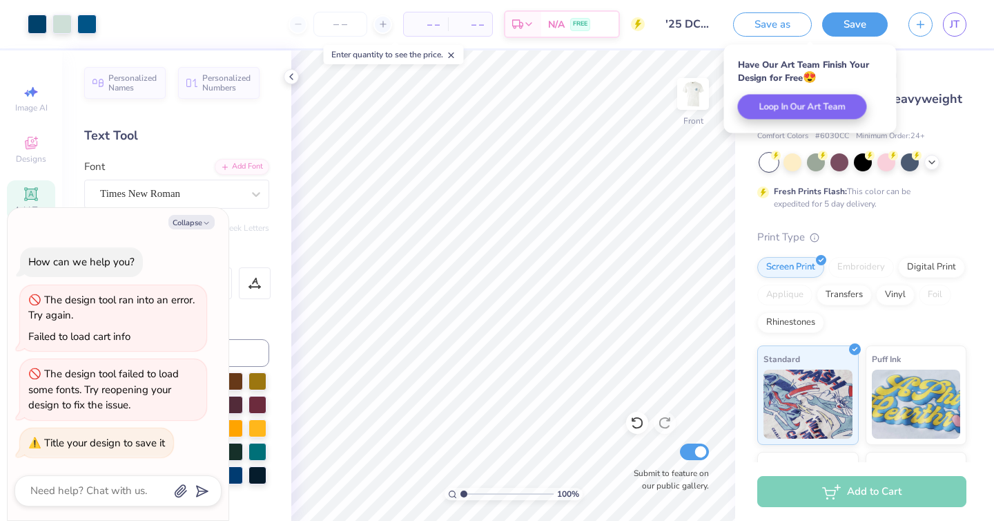
scroll to position [0, 0]
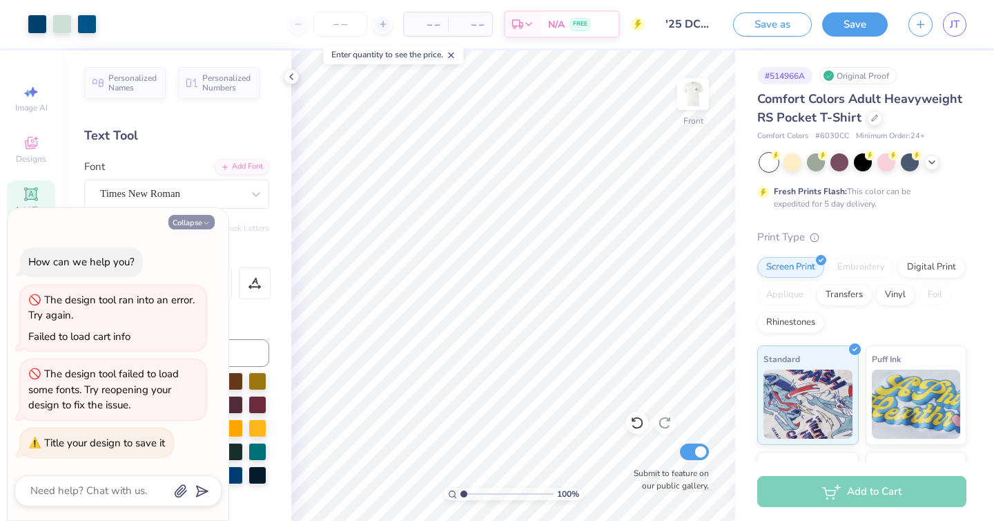
click at [200, 222] on button "Collapse" at bounding box center [192, 222] width 46 height 15
type textarea "x"
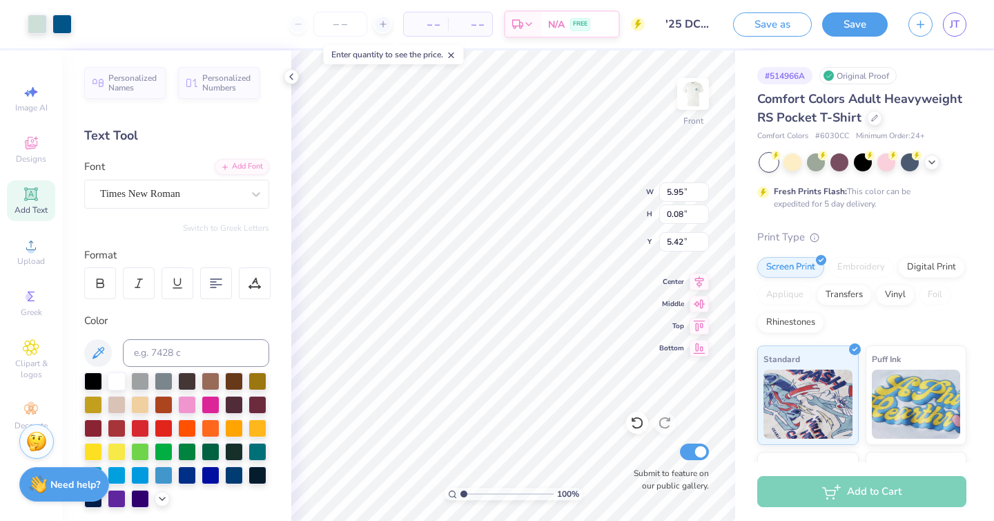
type input "5.35"
type input "5.68"
type input "5.60"
type input "7.91"
click at [28, 198] on icon at bounding box center [31, 194] width 10 height 10
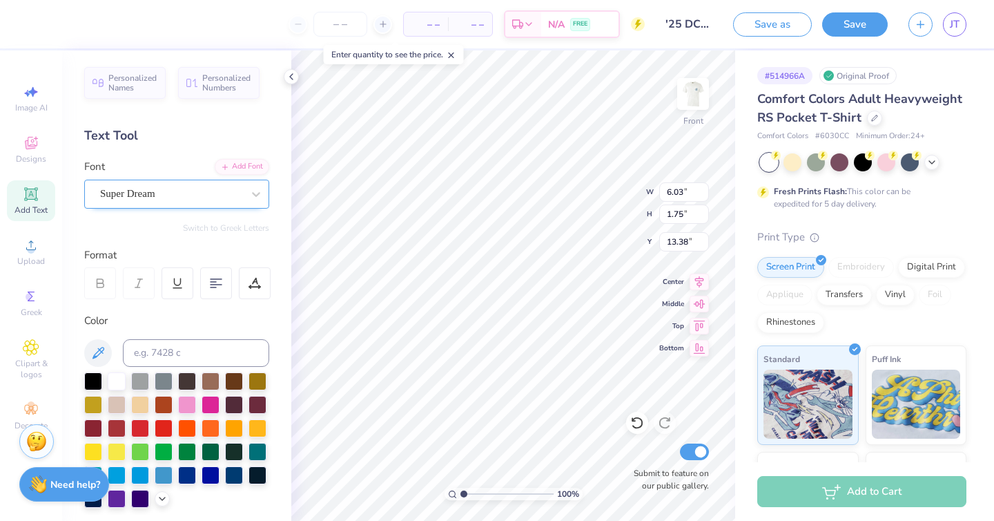
click at [235, 192] on div "Super Dream" at bounding box center [171, 193] width 145 height 21
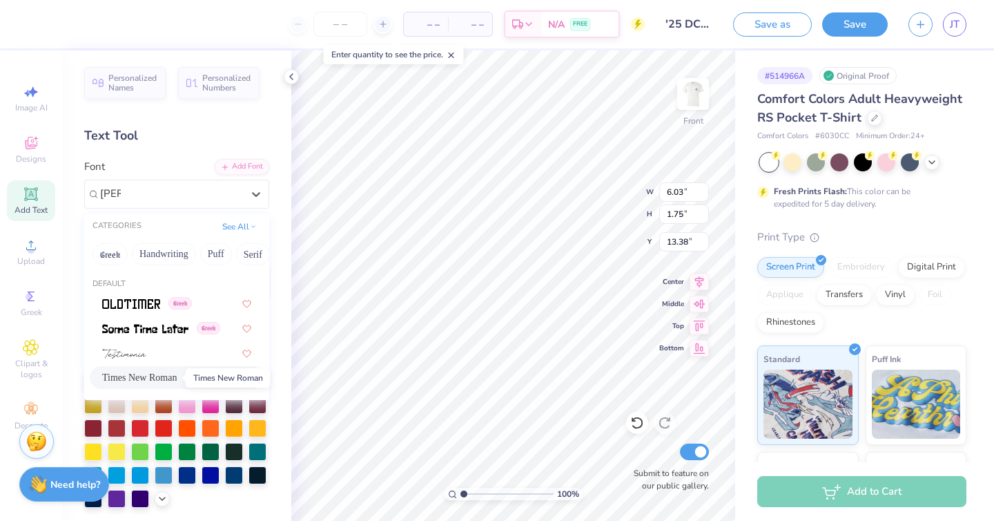
click at [129, 383] on span "Times New Roman" at bounding box center [139, 377] width 75 height 15
type input "TIM"
type input "6.29"
type input "1.67"
type input "13.27"
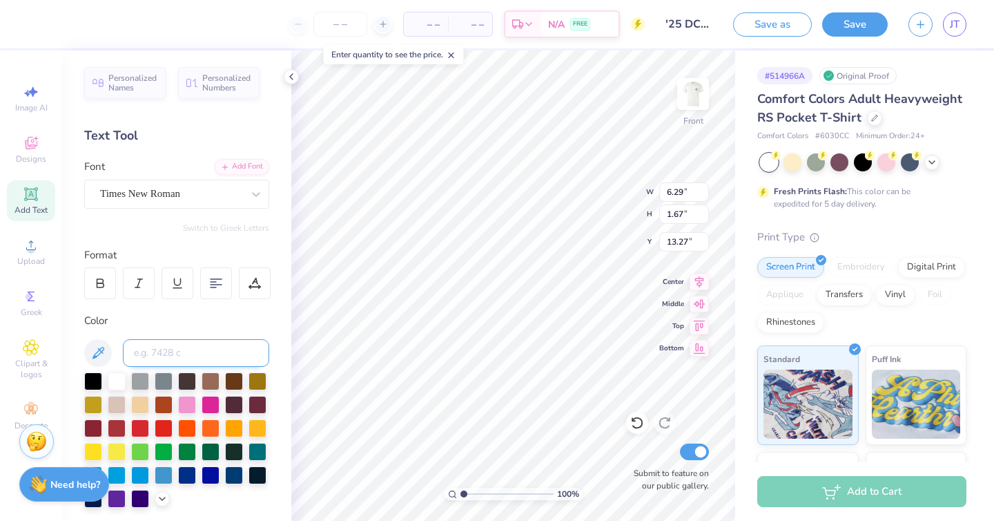
click at [162, 354] on input at bounding box center [196, 353] width 146 height 28
type input "7694"
type textarea "EST"
type input "1.89"
type input "0.77"
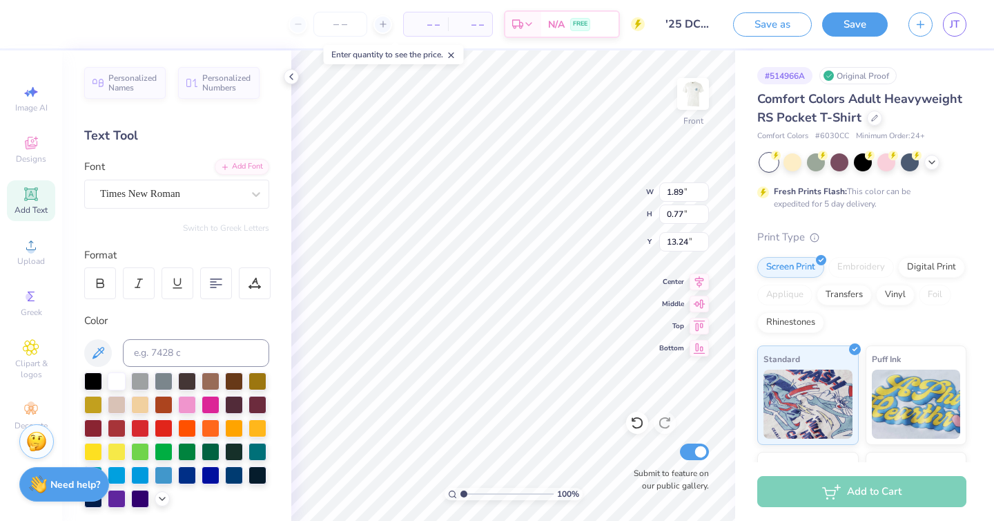
type input "4.23"
type input "1.48"
type input "0.61"
type input "5.37"
click at [687, 191] on input "1.48" at bounding box center [685, 191] width 50 height 19
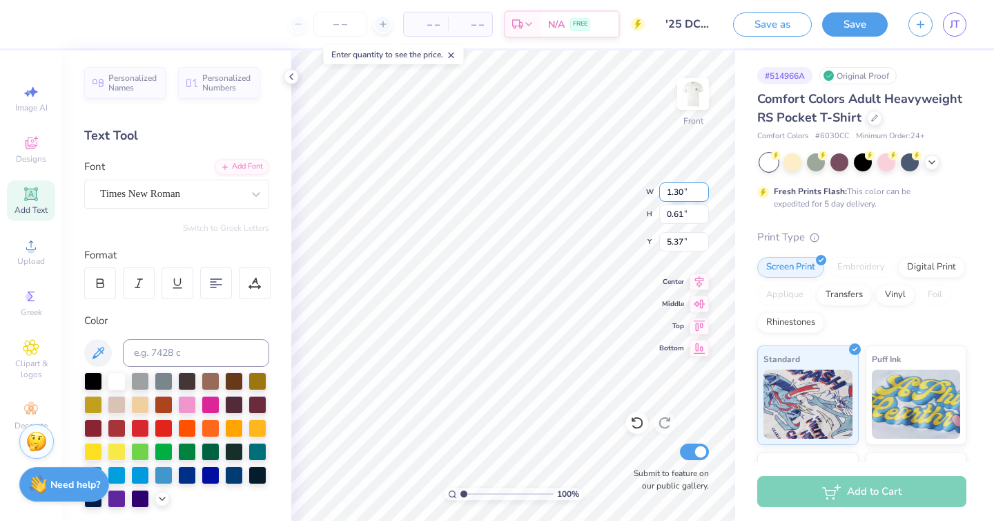
type input "1.30"
type input "0.53"
type input "5.41"
type input "7.71"
type textarea "1969"
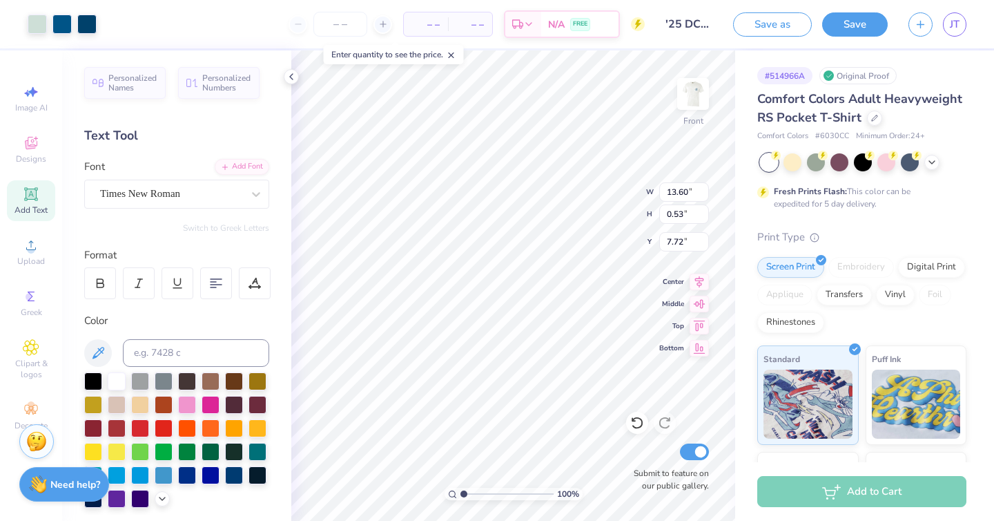
type input "7.88"
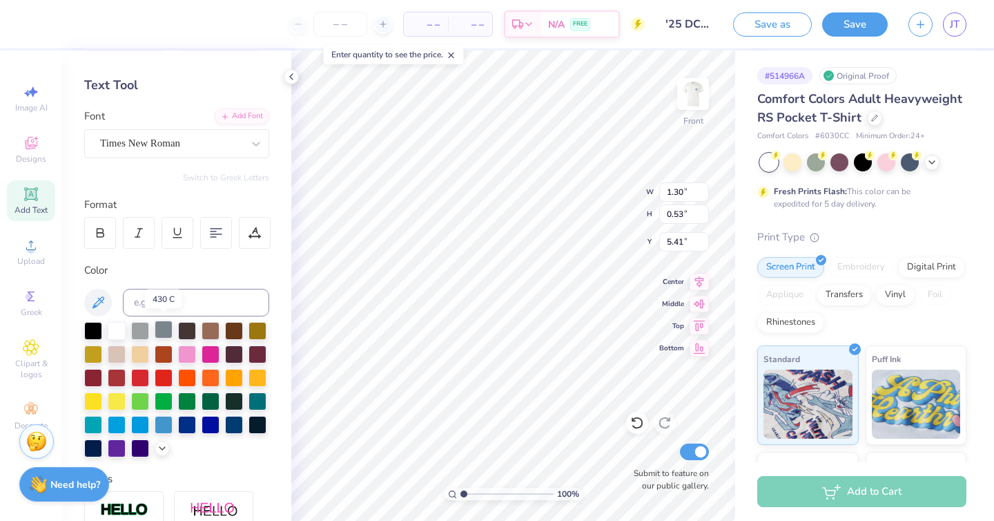
scroll to position [55, 0]
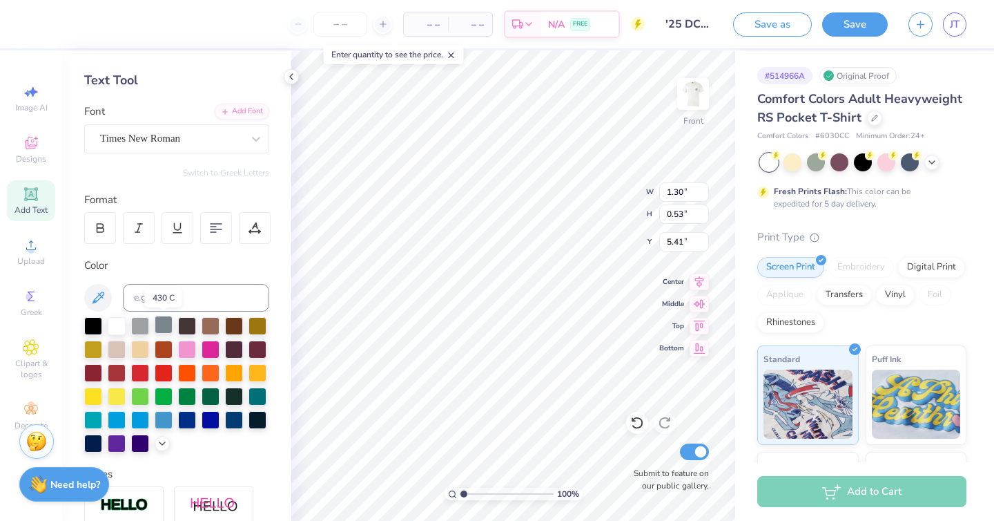
click at [157, 323] on div at bounding box center [164, 325] width 18 height 18
type input "7.87"
click at [164, 320] on div at bounding box center [164, 325] width 18 height 18
type input "1.38"
type input "7.87"
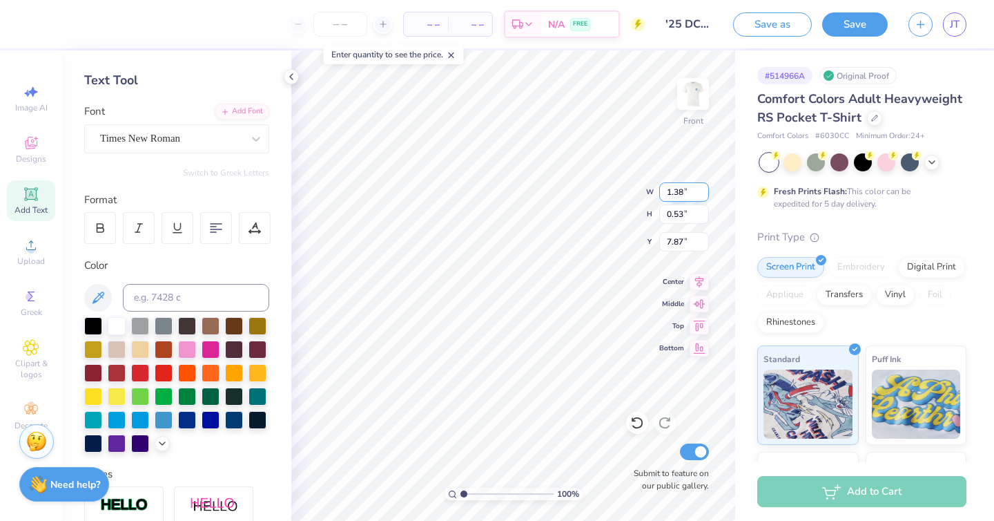
type input "1.30"
type input "5.41"
type input "1.38"
type input "7.87"
click at [682, 192] on input "1.38" at bounding box center [685, 191] width 50 height 19
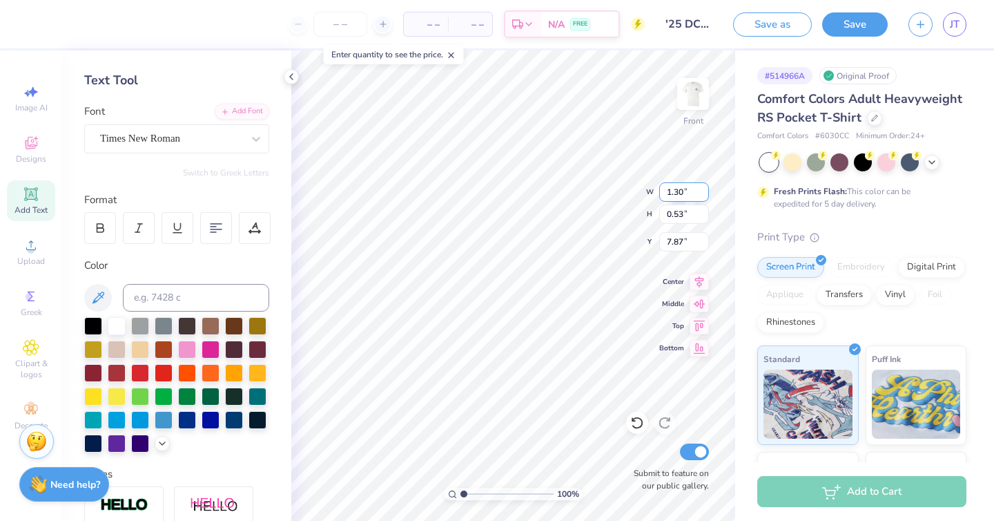
type input "1.30"
type input "0.50"
type input "7.89"
type input "1.20"
type input "0.46"
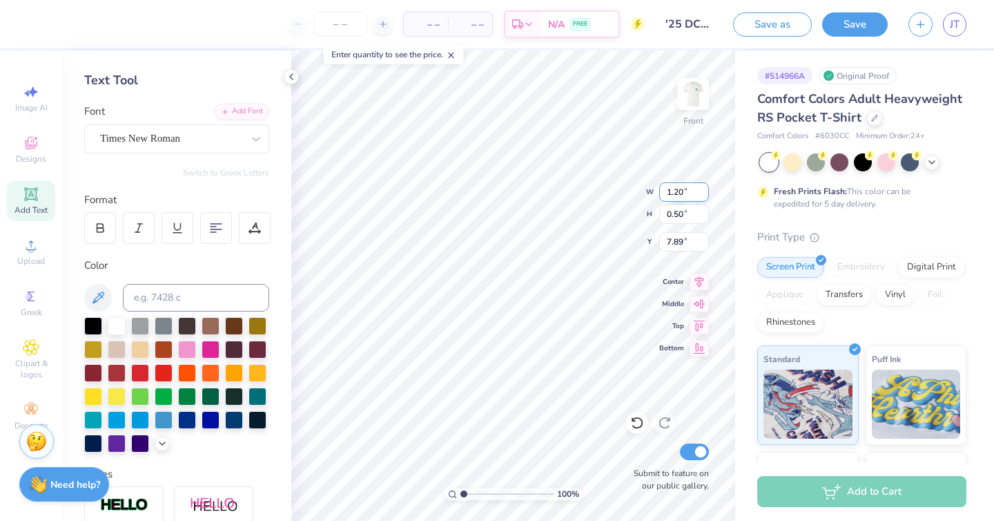
type input "7.91"
click at [682, 193] on input "1.30" at bounding box center [685, 191] width 50 height 19
type input "1.25"
type input "0.51"
type input "5.42"
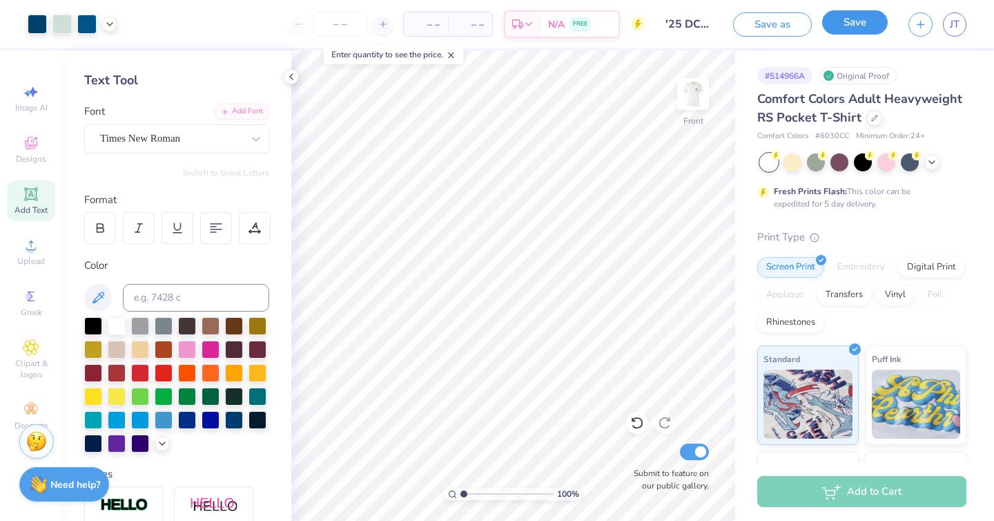
click at [851, 27] on button "Save" at bounding box center [856, 22] width 66 height 24
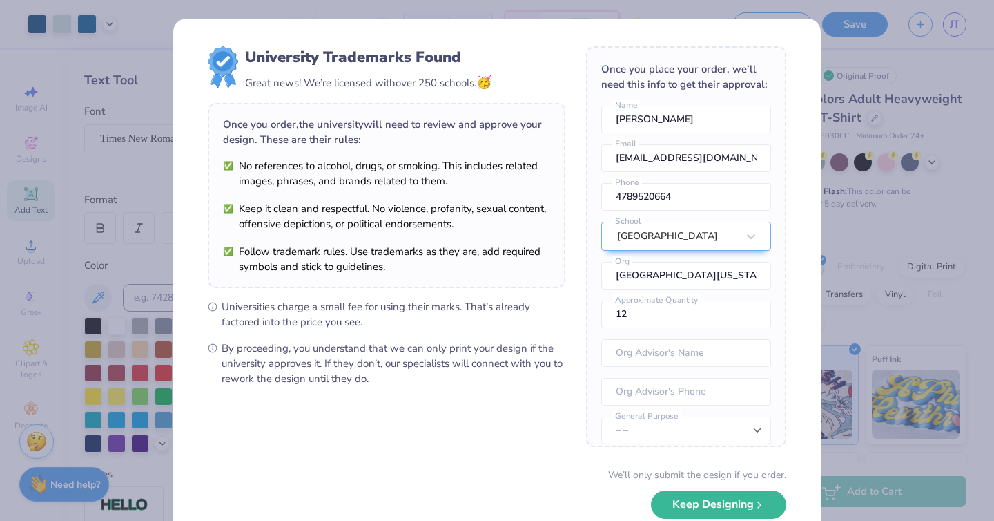
scroll to position [80, 0]
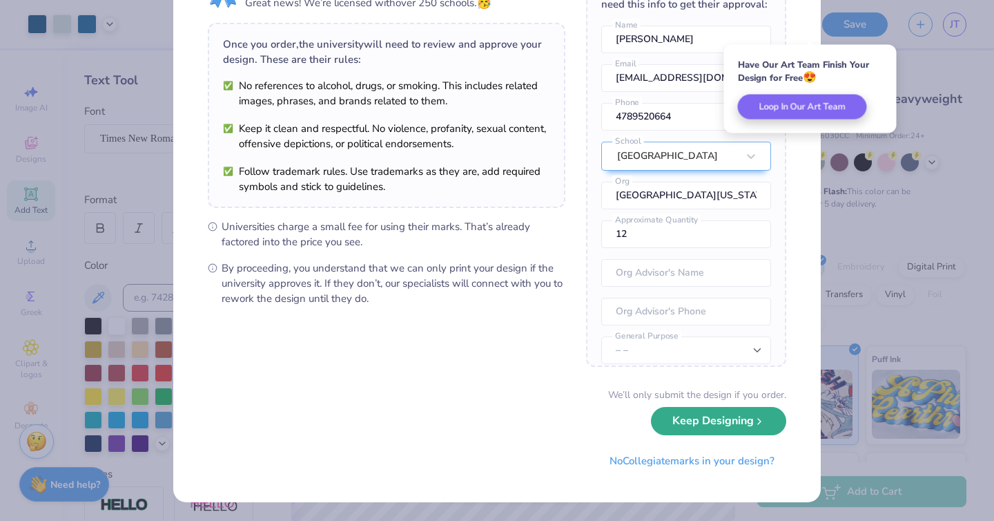
click at [709, 430] on button "Keep Designing" at bounding box center [718, 421] width 135 height 28
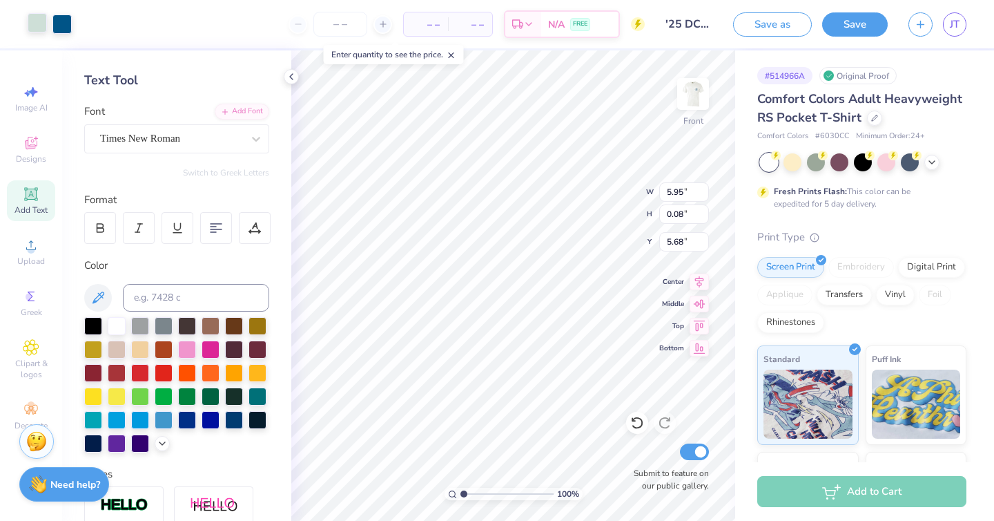
click at [45, 22] on div at bounding box center [37, 22] width 19 height 19
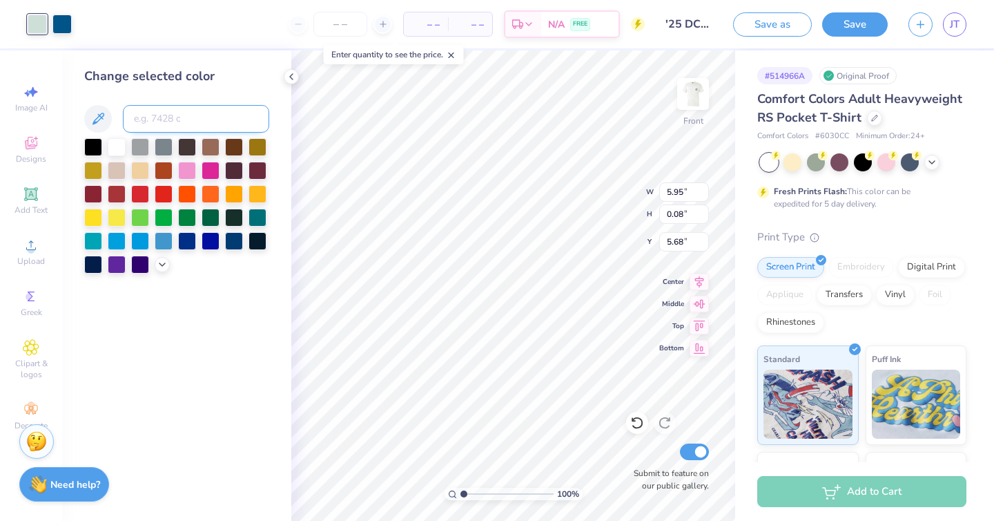
click at [166, 120] on input at bounding box center [196, 119] width 146 height 28
type input "7694"
click at [70, 29] on div at bounding box center [61, 22] width 19 height 19
click at [160, 121] on input at bounding box center [196, 119] width 146 height 28
type input "7694"
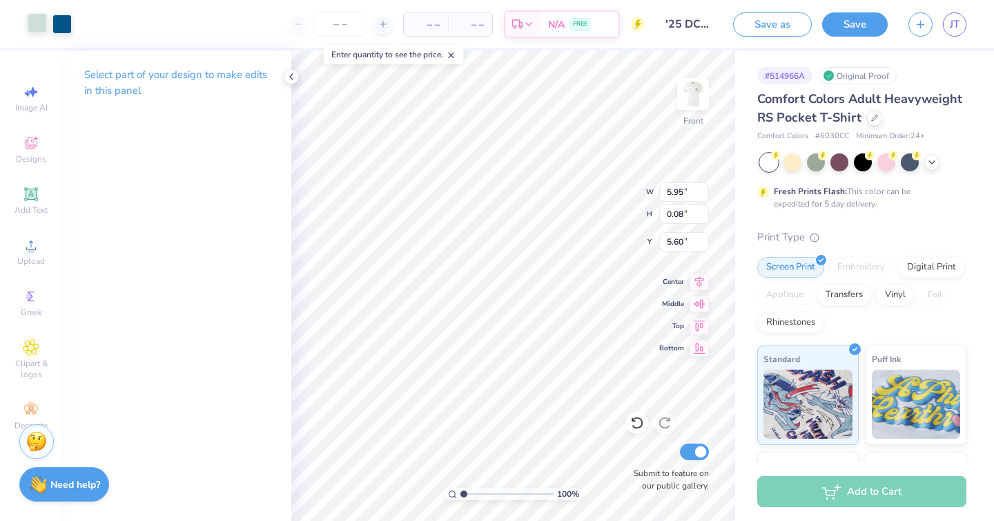
click at [39, 19] on div at bounding box center [37, 22] width 19 height 19
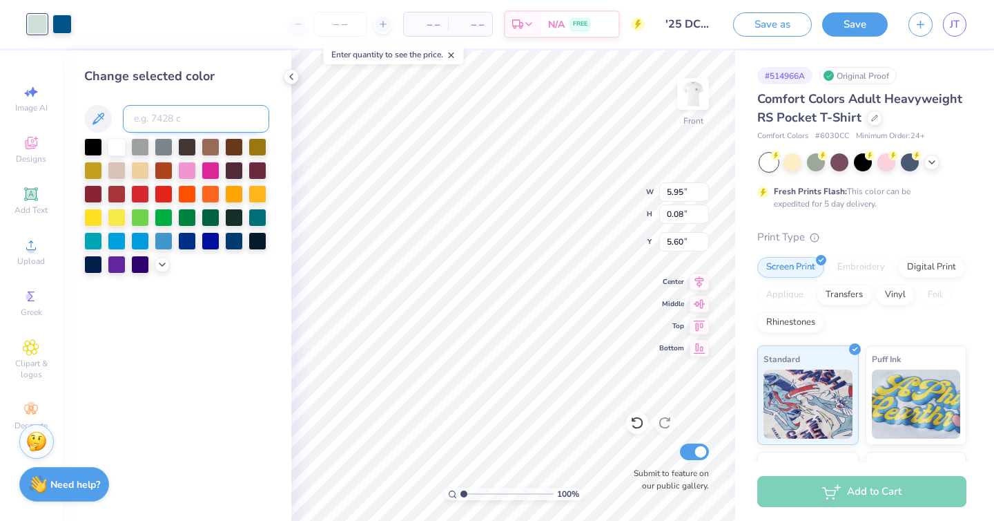
click at [175, 118] on input at bounding box center [196, 119] width 146 height 28
type input "7694"
click at [66, 21] on div at bounding box center [61, 22] width 19 height 19
click at [177, 121] on input at bounding box center [196, 119] width 146 height 28
type input "7694"
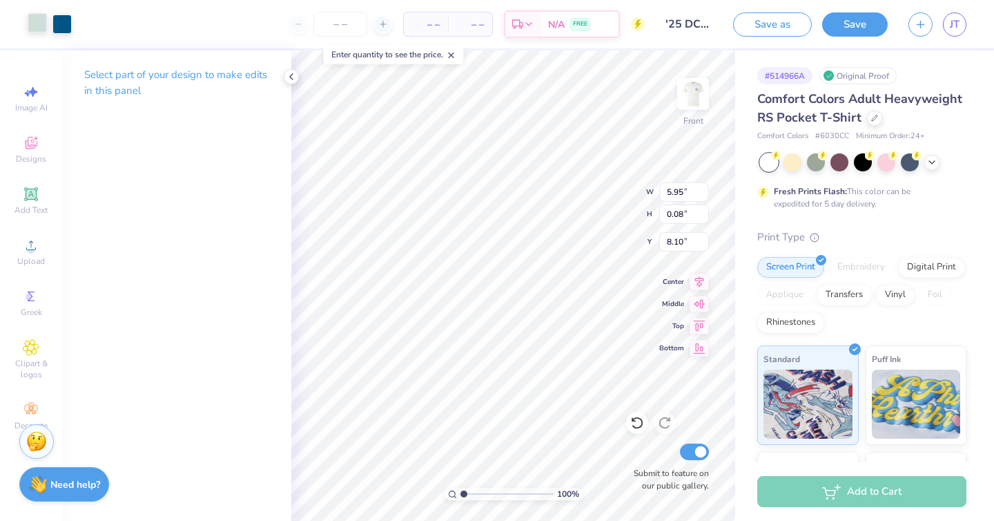
click at [39, 30] on div at bounding box center [37, 22] width 19 height 19
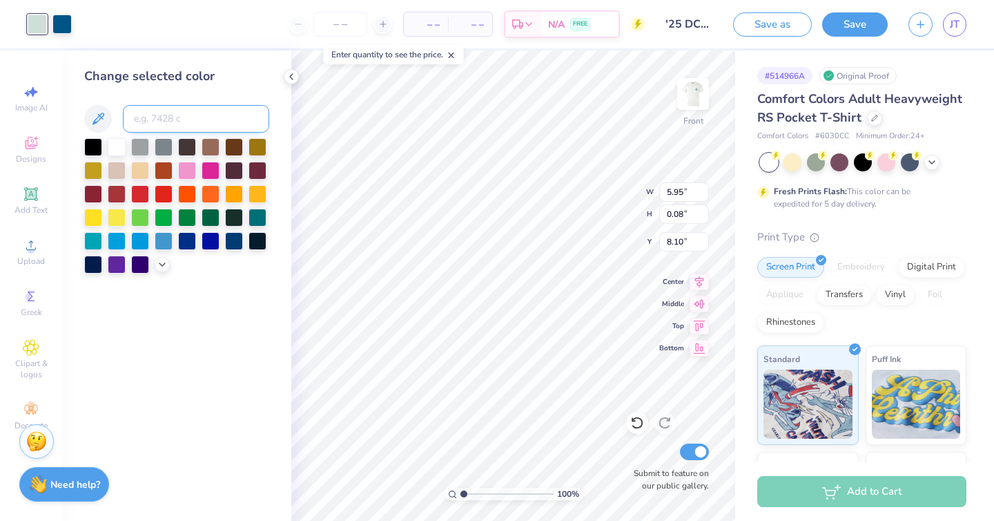
click at [189, 119] on input at bounding box center [196, 119] width 146 height 28
type input "7694"
click at [61, 21] on div at bounding box center [61, 22] width 19 height 19
click at [171, 118] on input at bounding box center [196, 119] width 146 height 28
type input "7694"
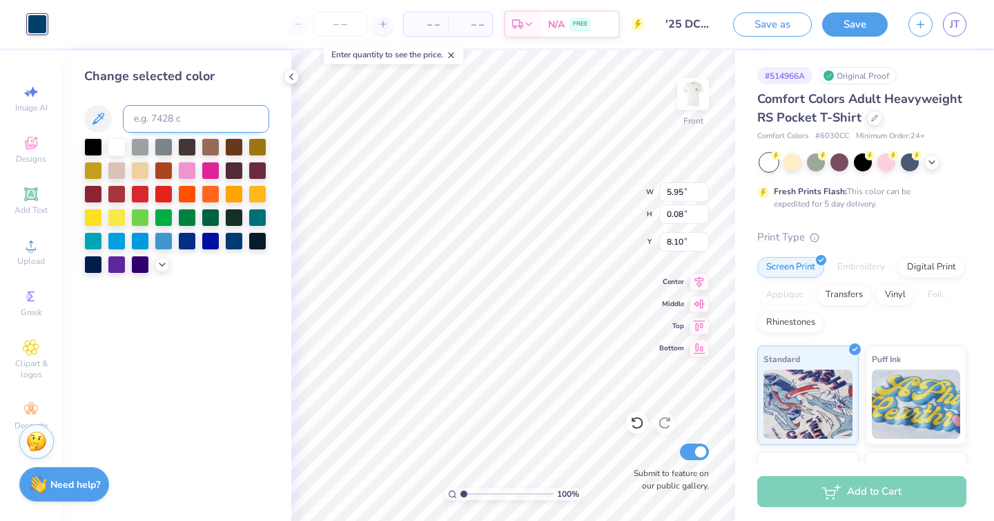
type input "8.07"
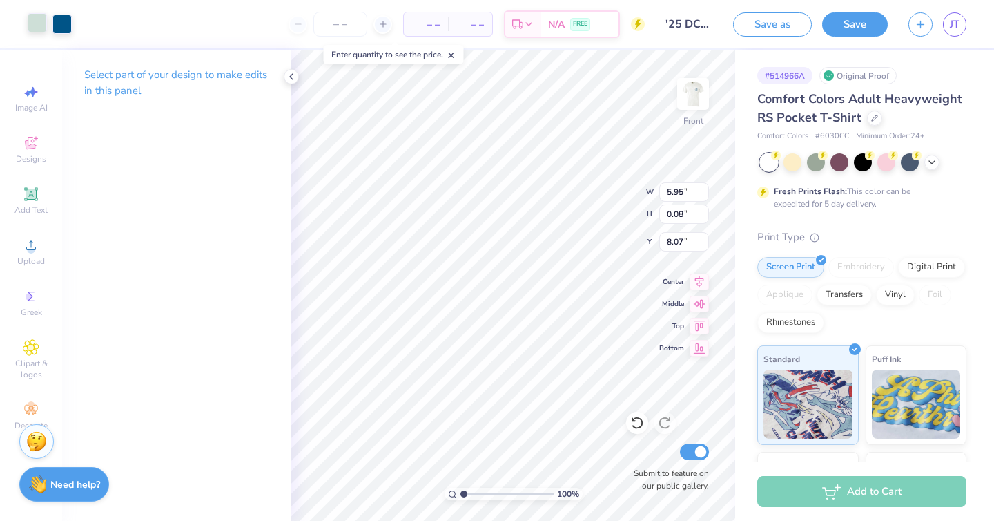
click at [28, 26] on div at bounding box center [37, 22] width 19 height 19
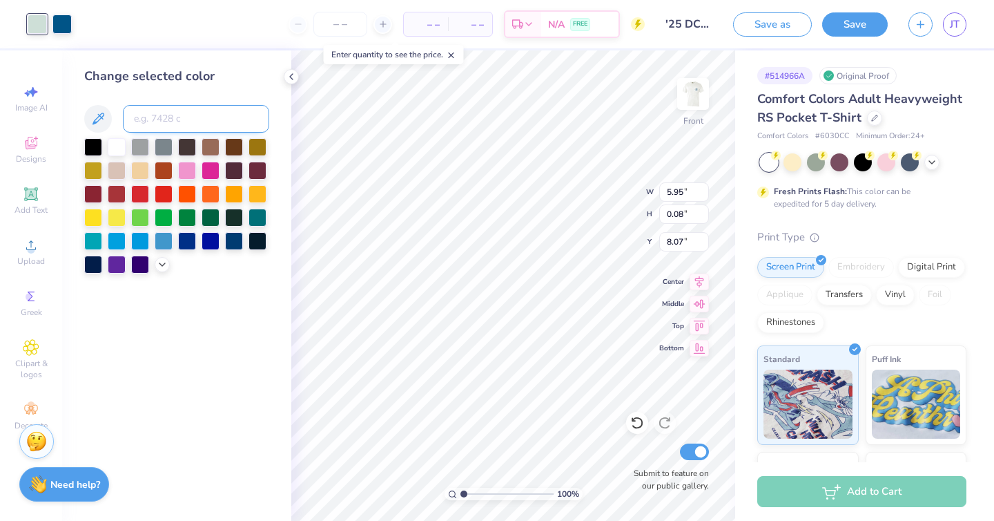
click at [184, 124] on input at bounding box center [196, 119] width 146 height 28
type input "7694"
click at [59, 24] on div at bounding box center [61, 22] width 19 height 19
click at [183, 130] on input at bounding box center [196, 119] width 146 height 28
type input "7694"
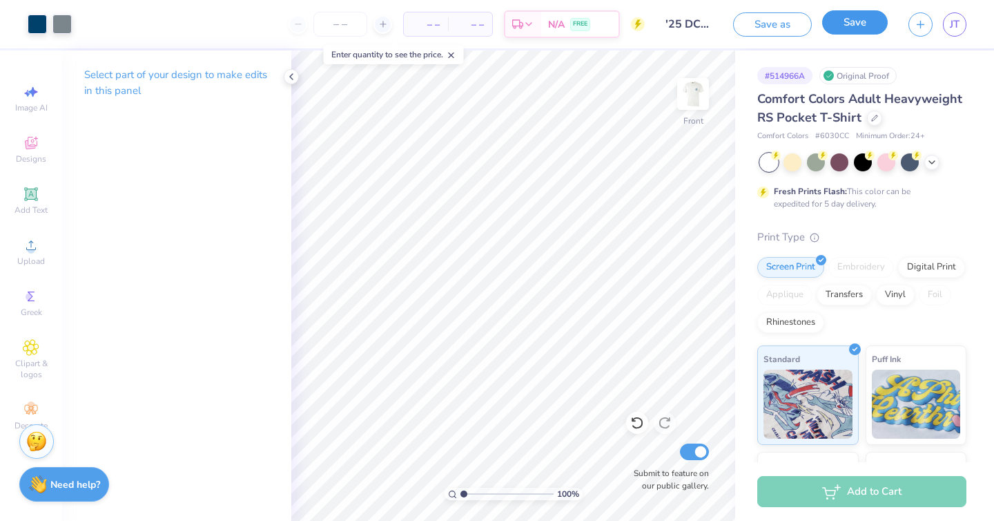
click at [853, 28] on button "Save" at bounding box center [856, 22] width 66 height 24
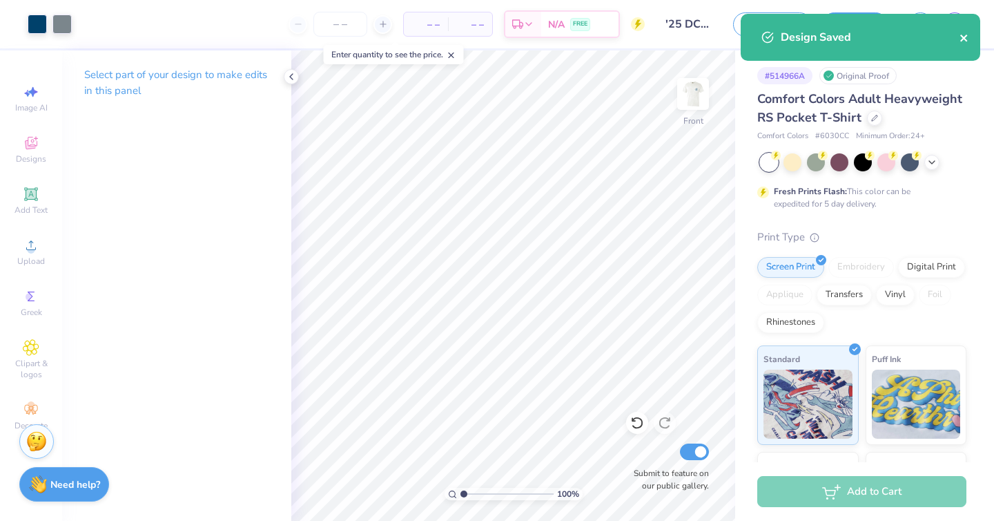
click at [965, 36] on icon "close" at bounding box center [964, 38] width 7 height 7
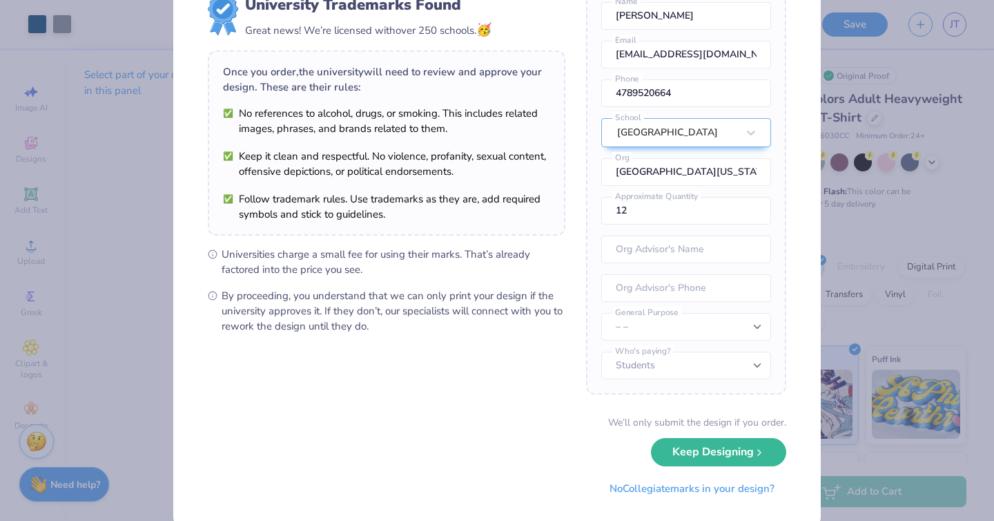
scroll to position [80, 0]
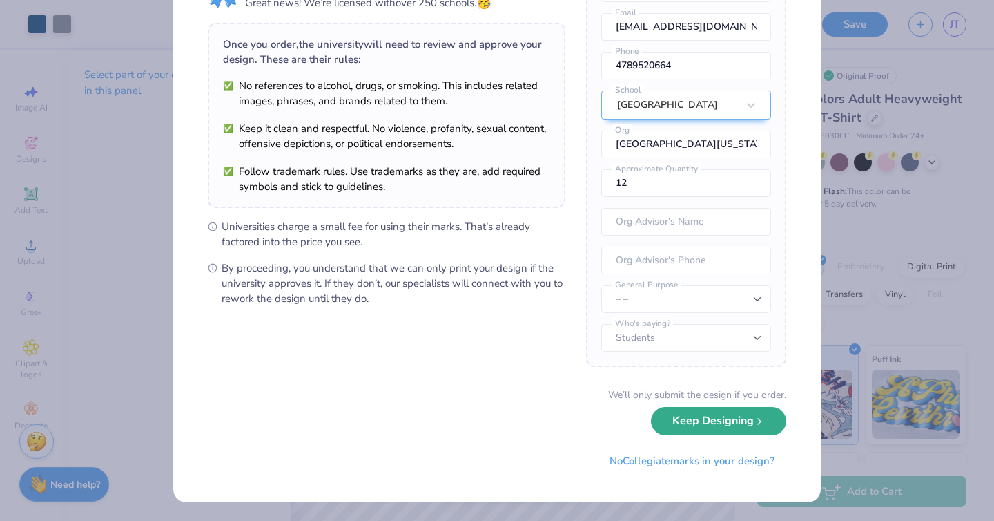
click at [695, 421] on button "Keep Designing" at bounding box center [718, 421] width 135 height 28
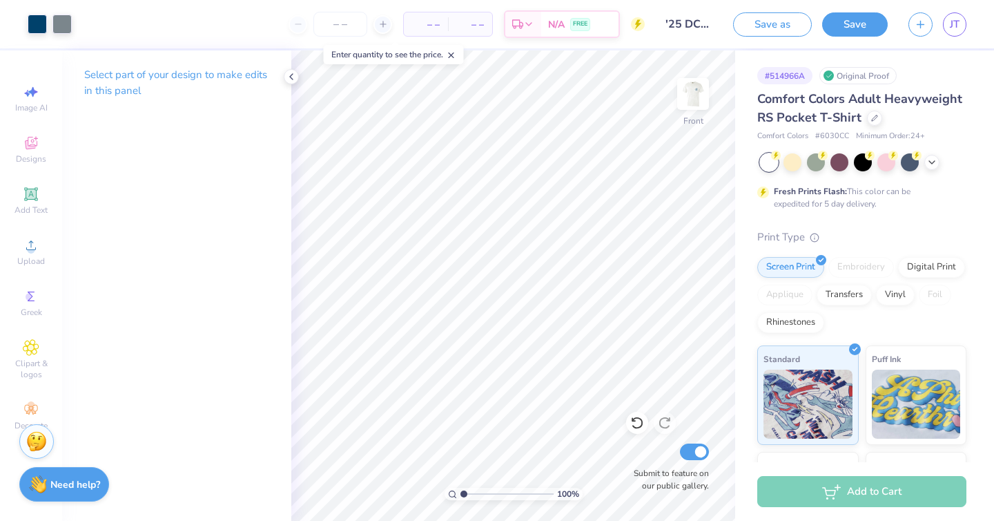
scroll to position [0, 0]
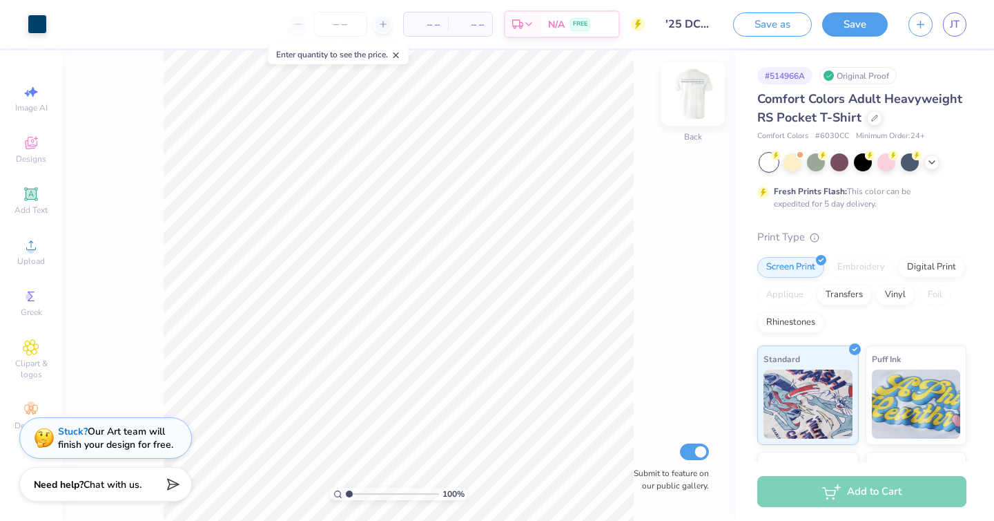
click at [698, 91] on img at bounding box center [693, 93] width 55 height 55
type input "12.83"
type input "2.78"
type input "5.46"
type input "5.32"
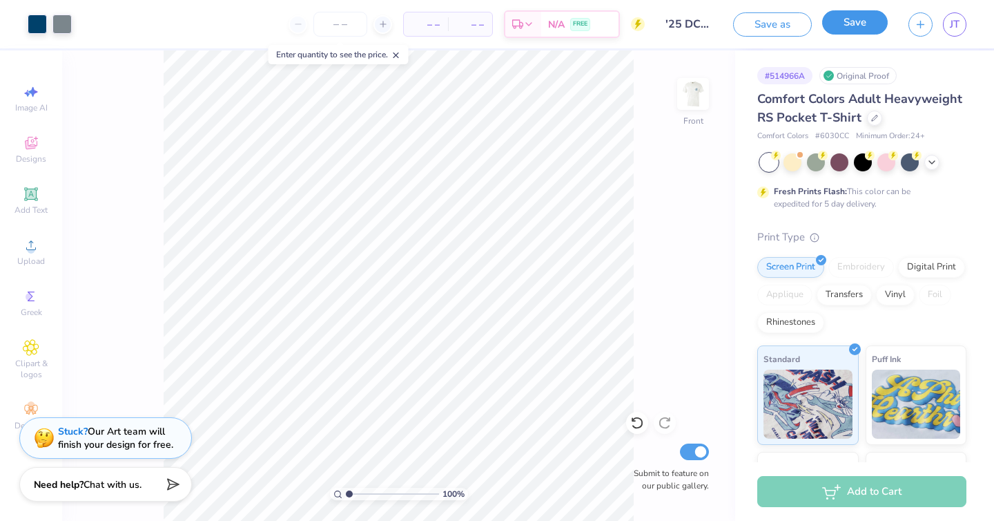
click at [855, 31] on button "Save" at bounding box center [856, 22] width 66 height 24
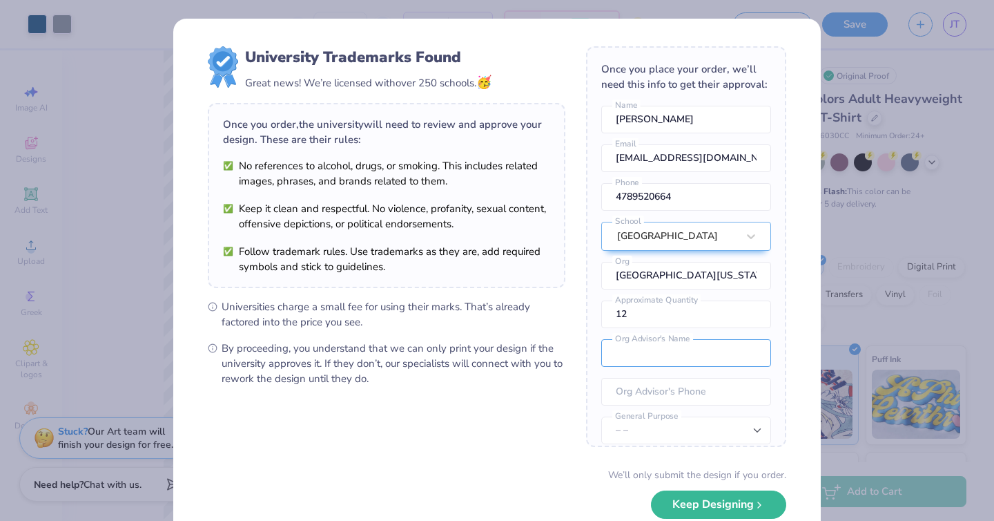
drag, startPoint x: 718, startPoint y: 340, endPoint x: 813, endPoint y: 133, distance: 227.8
click at [812, 133] on div "University Trademarks Found Great news! We’re licensed with over 250 schools. 🥳…" at bounding box center [497, 301] width 648 height 564
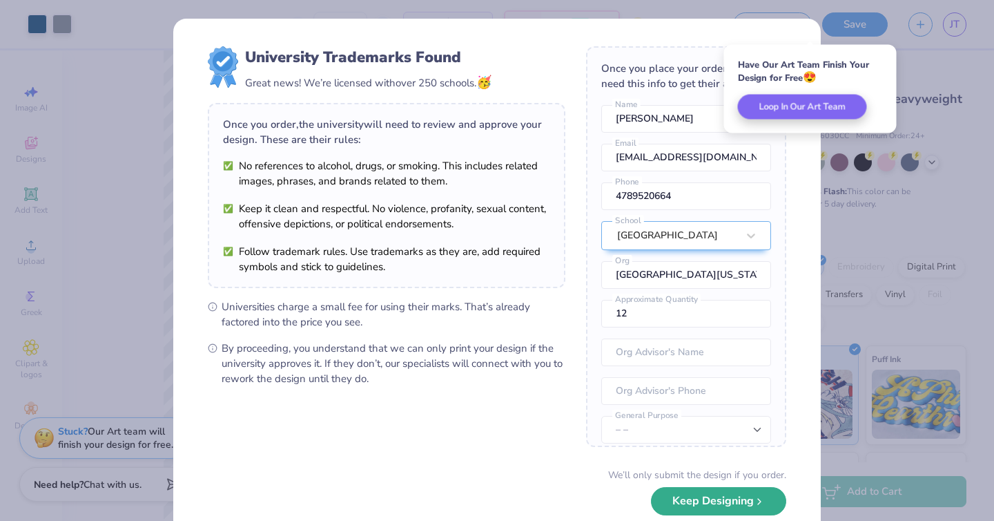
click at [664, 506] on button "Keep Designing" at bounding box center [718, 501] width 135 height 28
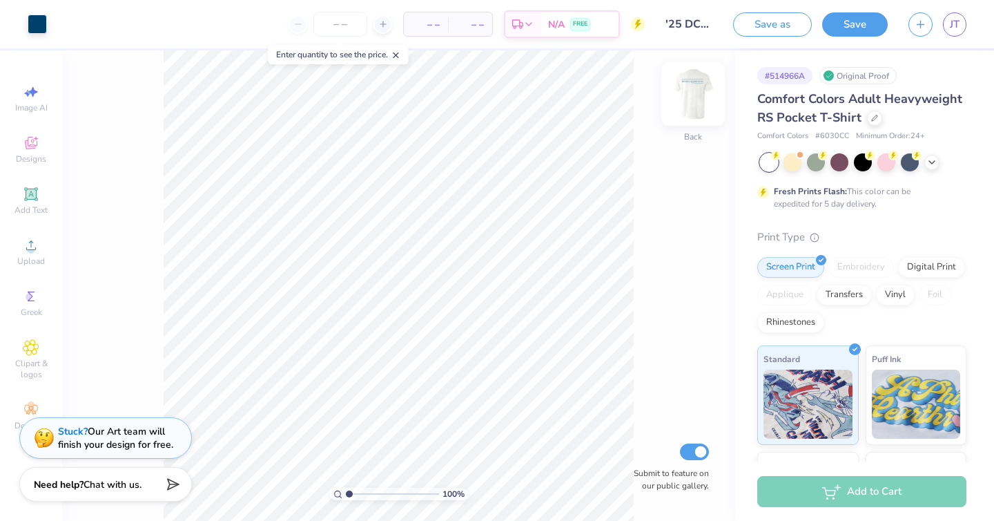
click at [689, 108] on img at bounding box center [693, 93] width 55 height 55
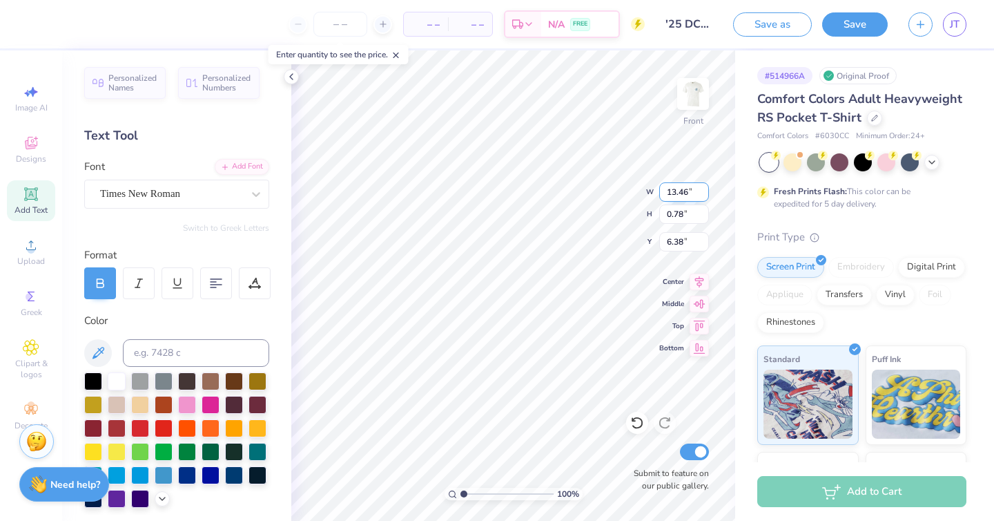
click at [688, 193] on input "13.46" at bounding box center [685, 191] width 50 height 19
type input "12.66"
type input "0.74"
type input "6.40"
click at [685, 191] on input "1.25" at bounding box center [685, 191] width 50 height 19
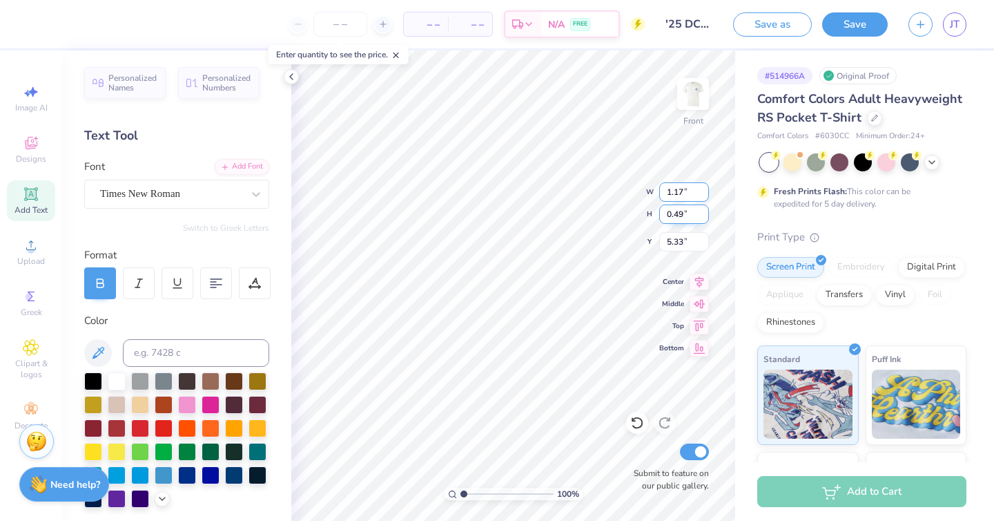
type input "1.17"
type input "0.46"
type input "5.34"
click at [683, 194] on input "1.17" at bounding box center [685, 191] width 50 height 19
type input "1.14"
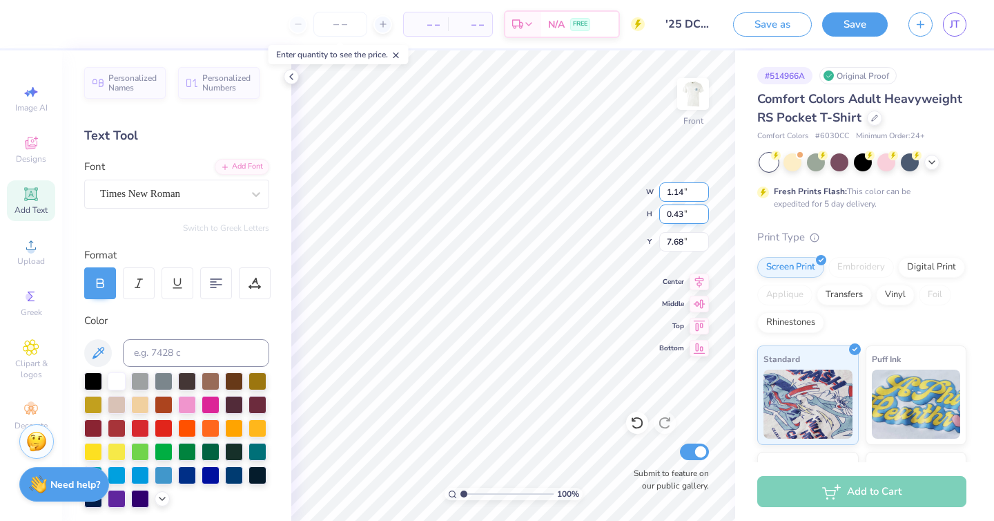
type input "0.43"
type input "7.68"
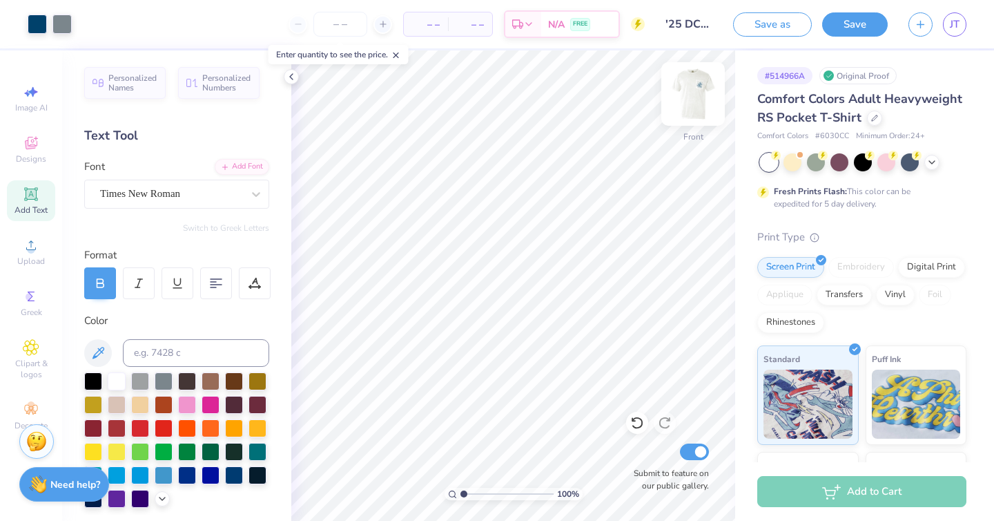
click at [702, 97] on img at bounding box center [693, 93] width 55 height 55
click at [695, 95] on img at bounding box center [693, 93] width 55 height 55
click at [856, 25] on button "Save" at bounding box center [856, 22] width 66 height 24
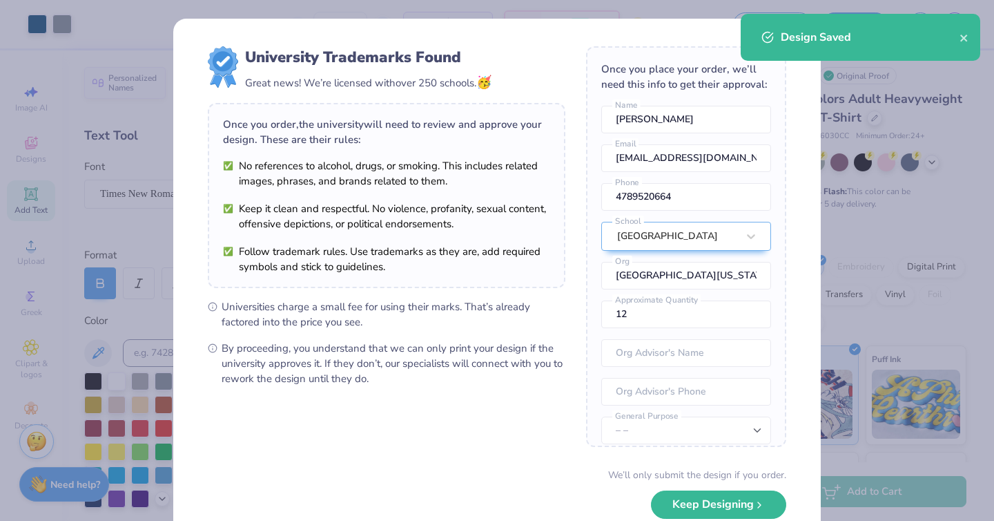
scroll to position [80, 0]
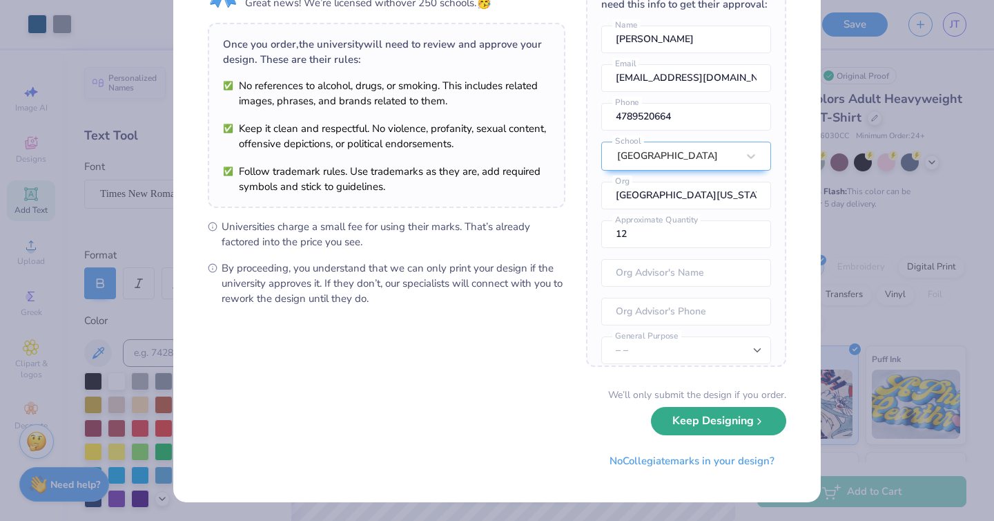
click at [709, 427] on button "Keep Designing" at bounding box center [718, 421] width 135 height 28
